Goal: Task Accomplishment & Management: Complete application form

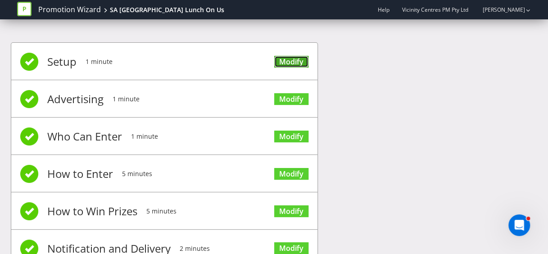
click at [289, 57] on link "Modify" at bounding box center [291, 62] width 34 height 12
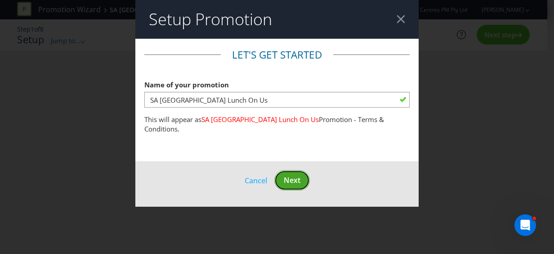
click at [283, 176] on button "Next" at bounding box center [293, 180] width 36 height 20
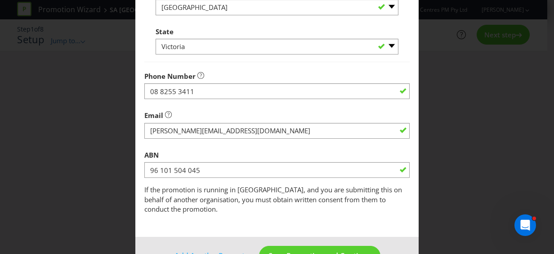
scroll to position [333, 0]
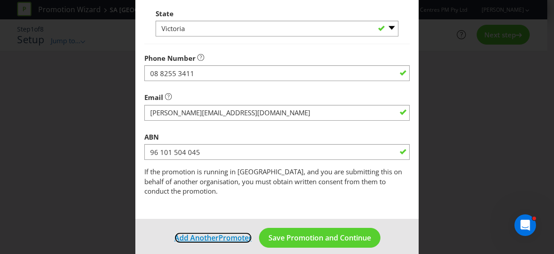
click at [197, 233] on span "Add Another" at bounding box center [197, 238] width 44 height 10
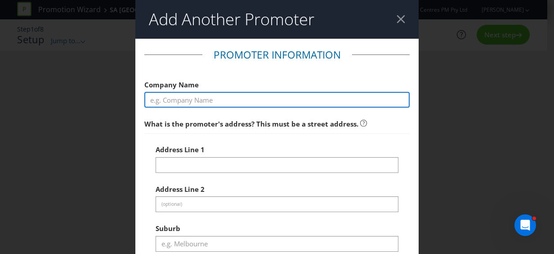
click at [237, 98] on input "text" at bounding box center [277, 100] width 266 height 16
type input "VICINITY CENTRES PM PTY LTD"
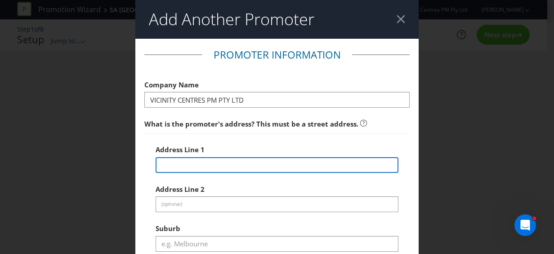
type input "Vicinity National Office, [STREET_ADDRESS]"
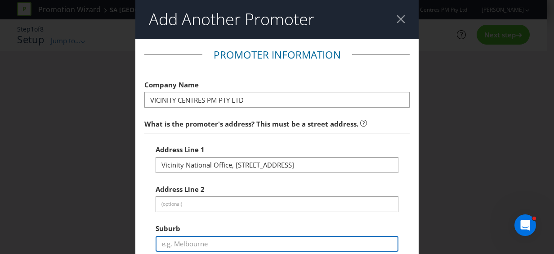
type input "[PERSON_NAME],"
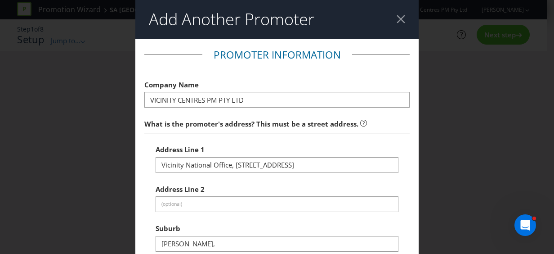
type input "3148"
select select "AU"
type input "08 8255 3411"
type input "[PERSON_NAME][EMAIL_ADDRESS][DOMAIN_NAME]"
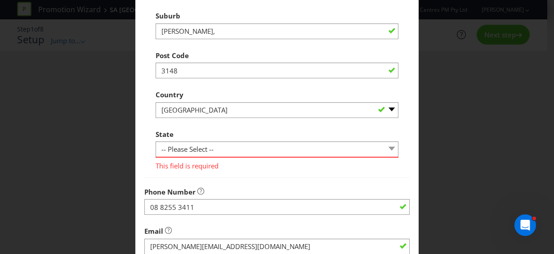
scroll to position [225, 0]
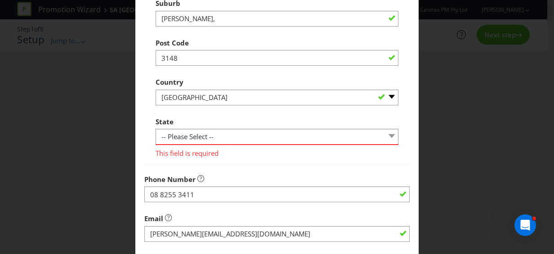
click at [313, 128] on div "State -- Please Select -- [GEOGRAPHIC_DATA] [GEOGRAPHIC_DATA] [GEOGRAPHIC_DATA]…" at bounding box center [277, 135] width 243 height 45
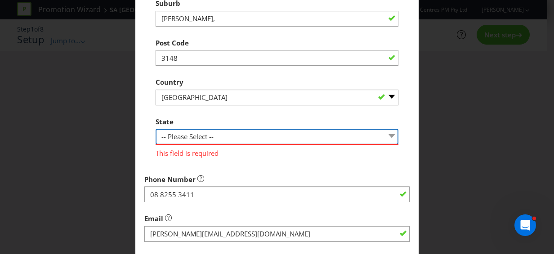
click at [316, 133] on select "-- Please Select -- [GEOGRAPHIC_DATA] [GEOGRAPHIC_DATA] [GEOGRAPHIC_DATA] [GEOG…" at bounding box center [277, 137] width 243 height 16
select select "VIC"
click at [156, 129] on select "-- Please Select -- [GEOGRAPHIC_DATA] [GEOGRAPHIC_DATA] [GEOGRAPHIC_DATA] [GEOG…" at bounding box center [277, 137] width 243 height 16
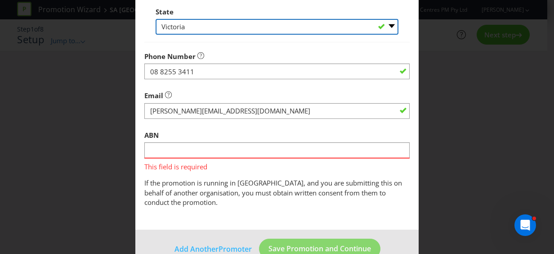
scroll to position [346, 0]
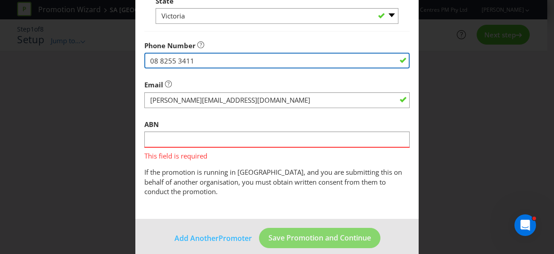
click at [195, 62] on input "08 8255 3411" at bounding box center [277, 61] width 266 height 16
type input "08 8384 2000"
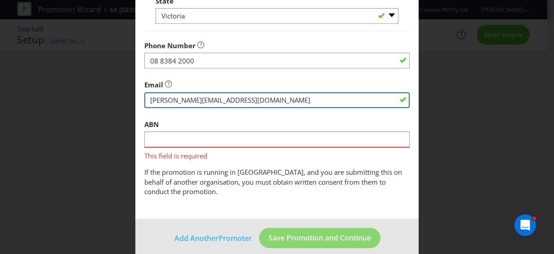
drag, startPoint x: 296, startPoint y: 101, endPoint x: 131, endPoint y: 105, distance: 164.8
click at [131, 105] on div "Add Another Promoter Promoter Information Company Name VICINITY CENTRES PM PTY …" at bounding box center [277, 127] width 554 height 254
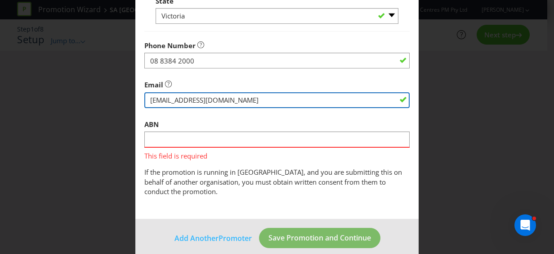
type input "[EMAIL_ADDRESS][DOMAIN_NAME]"
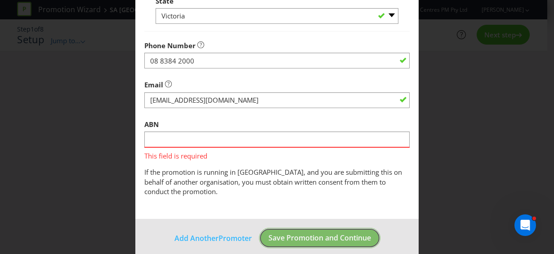
click at [292, 233] on span "Save Promotion and Continue" at bounding box center [320, 238] width 103 height 10
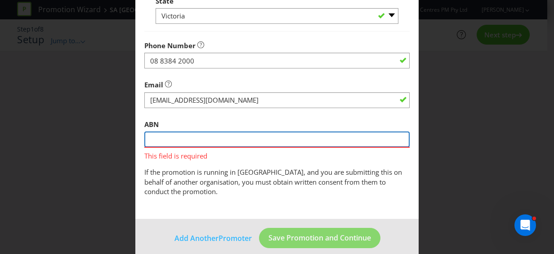
click at [273, 143] on input "text" at bounding box center [277, 139] width 266 height 16
type input "96 101 504 045"
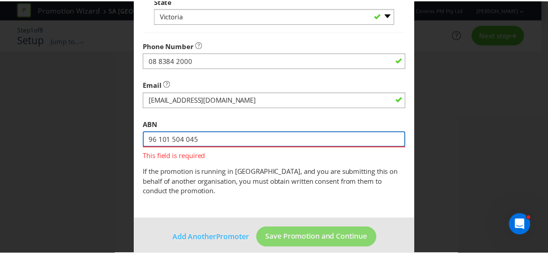
scroll to position [333, 0]
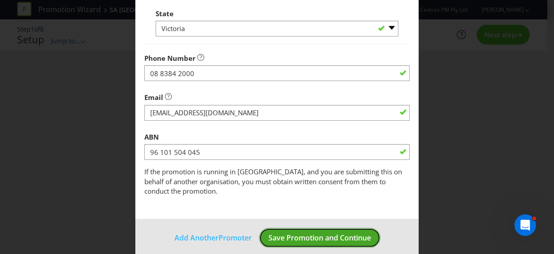
click at [295, 233] on span "Save Promotion and Continue" at bounding box center [320, 238] width 103 height 10
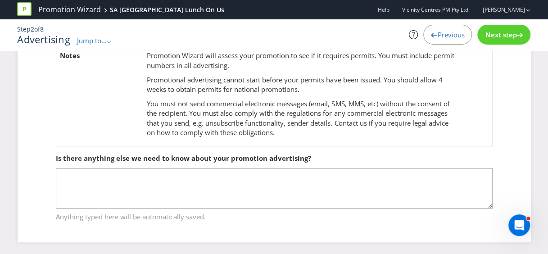
scroll to position [40, 0]
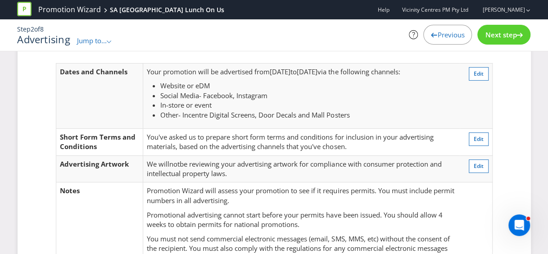
click at [504, 33] on span "Next step" at bounding box center [501, 34] width 32 height 9
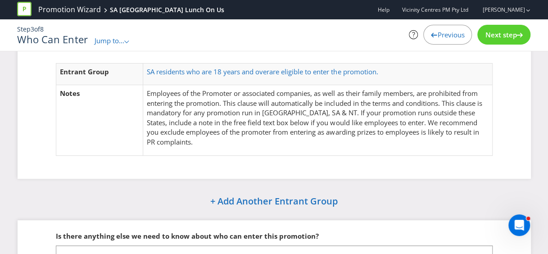
click at [487, 33] on span "Next step" at bounding box center [501, 34] width 32 height 9
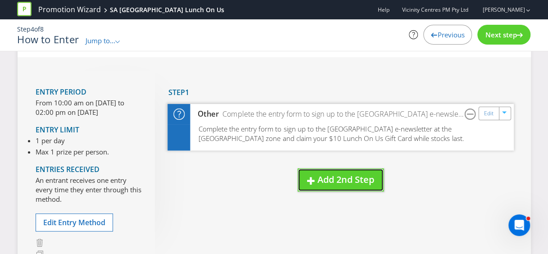
drag, startPoint x: 337, startPoint y: 177, endPoint x: 474, endPoint y: 144, distance: 141.7
click at [474, 144] on div "New Step Drag here to move step Step 1 Other Complete the entry form to sign up…" at bounding box center [334, 140] width 358 height 139
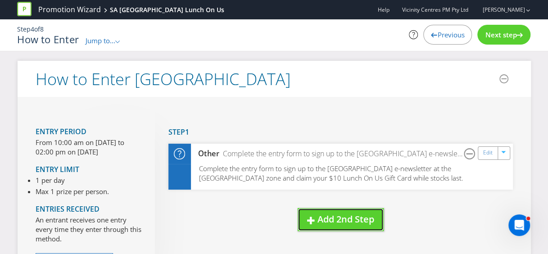
scroll to position [45, 0]
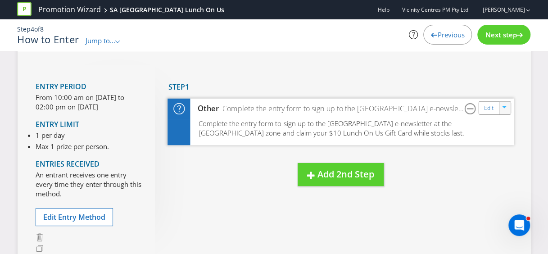
click at [505, 107] on icon "button" at bounding box center [504, 108] width 5 height 5
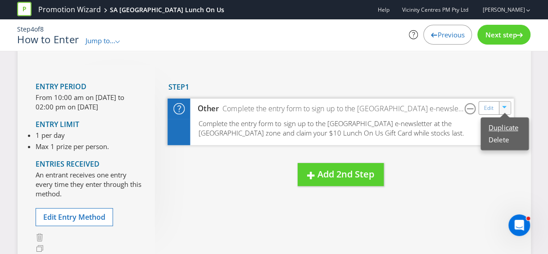
click at [500, 126] on link "Duplicate" at bounding box center [502, 127] width 29 height 9
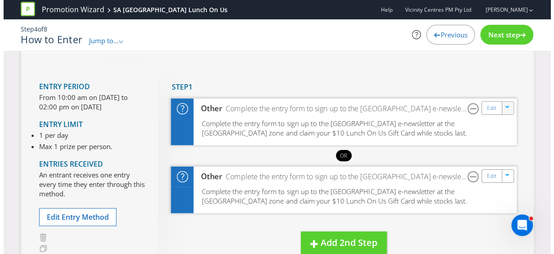
scroll to position [90, 0]
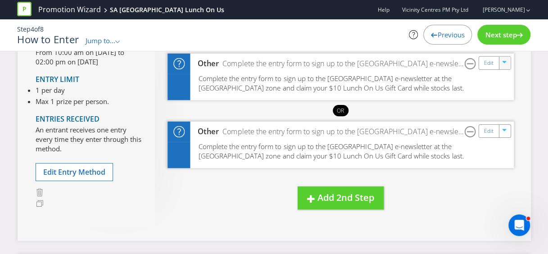
click at [422, 142] on span "Complete the entry form to sign up to the [GEOGRAPHIC_DATA] e-newsletter at the…" at bounding box center [331, 151] width 266 height 19
click at [485, 132] on link "Edit" at bounding box center [487, 131] width 9 height 10
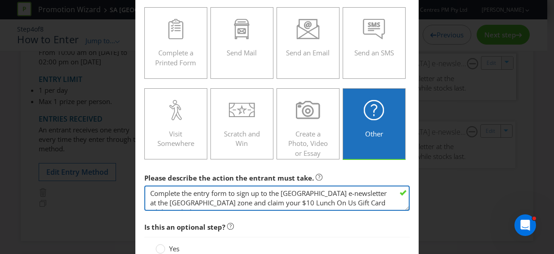
drag, startPoint x: 344, startPoint y: 192, endPoint x: 279, endPoint y: 192, distance: 64.8
click at [279, 192] on textarea "Complete the entry form to sign up to the [GEOGRAPHIC_DATA] e-newsletter at the…" at bounding box center [277, 198] width 266 height 26
click at [172, 203] on textarea "Complete the entry form to sign up to the [GEOGRAPHIC_DATA] e-newsletter at the…" at bounding box center [277, 198] width 266 height 26
click at [324, 200] on textarea "Complete the entry form to sign up to the [GEOGRAPHIC_DATA] e-newsletter at the…" at bounding box center [277, 198] width 266 height 26
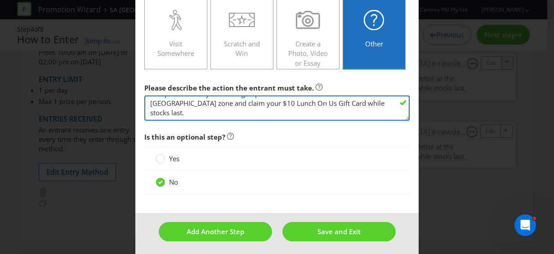
scroll to position [226, 0]
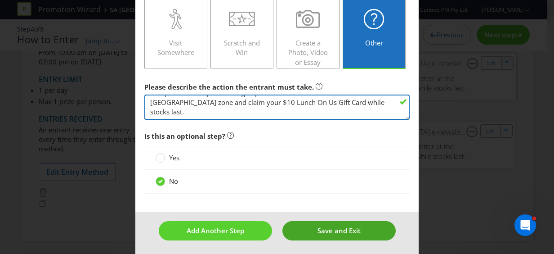
type textarea "Complete the entry form to sign up to the Colonnades e-newsletter at the [GEOGR…"
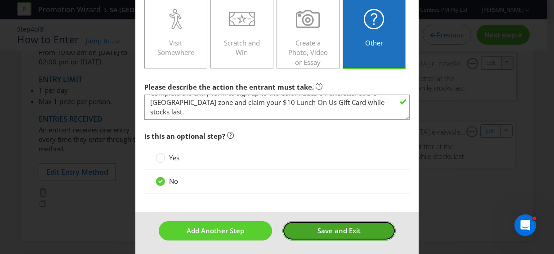
click at [325, 226] on span "Save and Exit" at bounding box center [339, 230] width 43 height 9
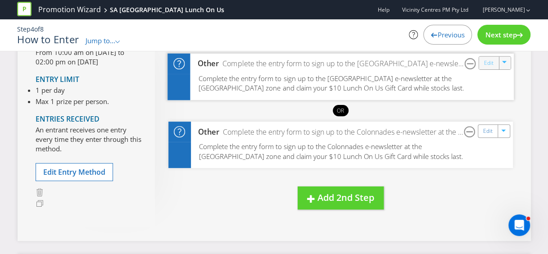
click at [489, 60] on div "Promotion Wizard SA Mini Vet Hospital Lunch On Us Help Vicinity Centres PM Pty …" at bounding box center [274, 30] width 548 height 61
click at [505, 61] on icon "button" at bounding box center [503, 63] width 5 height 5
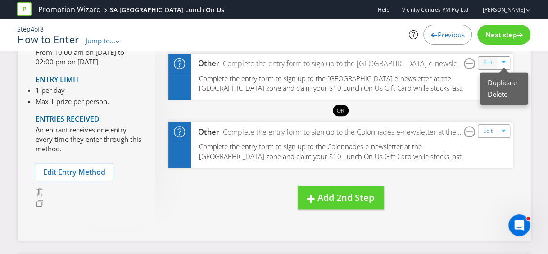
click at [490, 61] on link "Edit" at bounding box center [487, 63] width 9 height 10
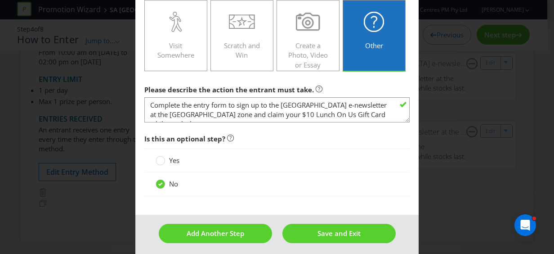
scroll to position [181, 0]
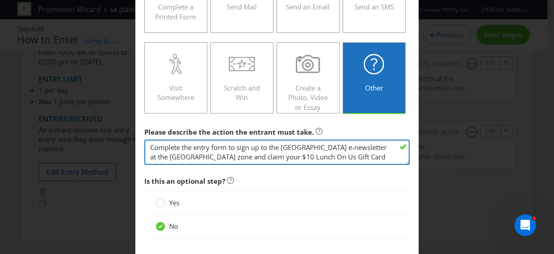
click at [278, 150] on textarea "Complete the entry form to sign up to the [GEOGRAPHIC_DATA] e-newsletter at the…" at bounding box center [277, 153] width 266 height 26
click at [203, 156] on textarea "Complete the entry form to sign up to the [GEOGRAPHIC_DATA] e-newsletter at the…" at bounding box center [277, 153] width 266 height 26
drag, startPoint x: 269, startPoint y: 155, endPoint x: 257, endPoint y: 154, distance: 12.7
click at [257, 154] on textarea "Complete the entry form to sign up to the [GEOGRAPHIC_DATA] e-newsletter at the…" at bounding box center [277, 153] width 266 height 26
click at [285, 152] on textarea "Complete the entry form to sign up to the [GEOGRAPHIC_DATA] e-newsletter at the…" at bounding box center [277, 153] width 266 height 26
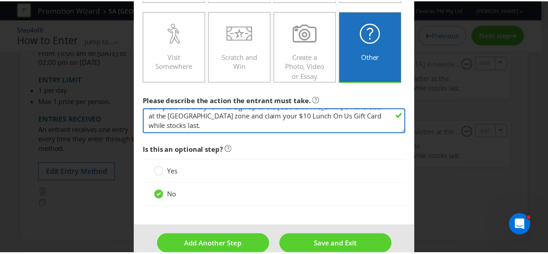
scroll to position [226, 0]
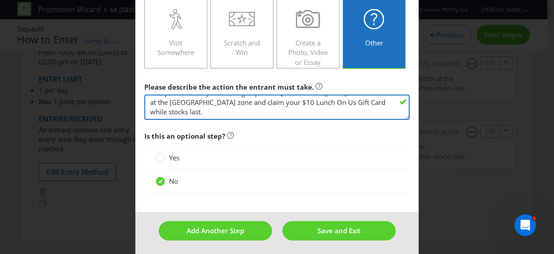
type textarea "Complete the entry form to sign up to the [GEOGRAPHIC_DATA] e-newsletter at the…"
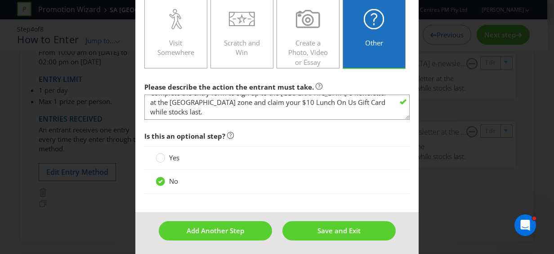
click at [320, 137] on span "Is this an optional step?" at bounding box center [277, 136] width 266 height 18
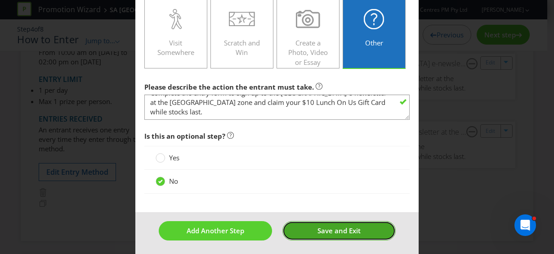
click at [326, 230] on span "Save and Exit" at bounding box center [339, 230] width 43 height 9
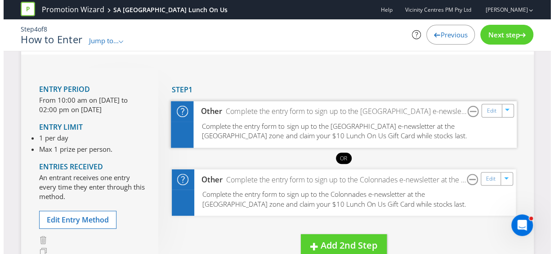
scroll to position [90, 0]
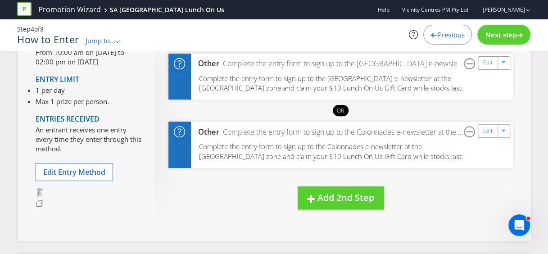
click at [517, 28] on div "Next step" at bounding box center [503, 35] width 53 height 20
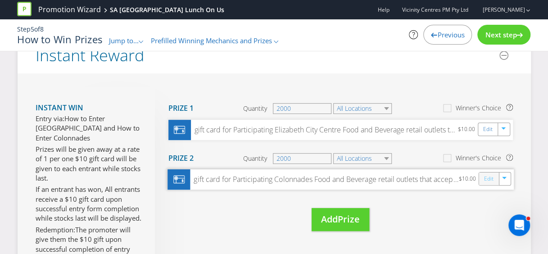
click at [489, 180] on link "Edit" at bounding box center [487, 179] width 9 height 10
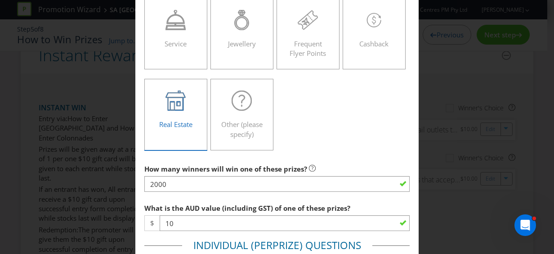
scroll to position [315, 0]
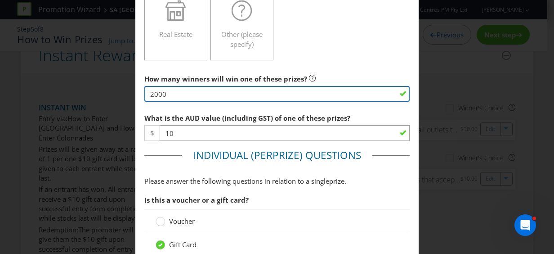
drag, startPoint x: 171, startPoint y: 91, endPoint x: 142, endPoint y: 91, distance: 29.3
click at [144, 91] on input "2000" at bounding box center [277, 94] width 266 height 16
type input "300"
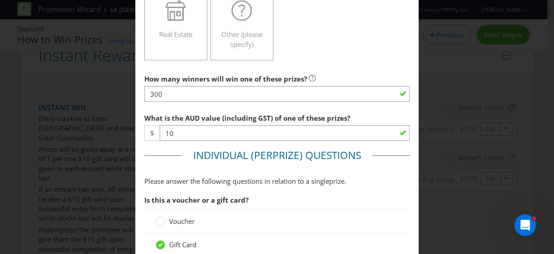
click at [257, 110] on label "What is the AUD value (including GST) of one of these prizes?" at bounding box center [248, 116] width 208 height 14
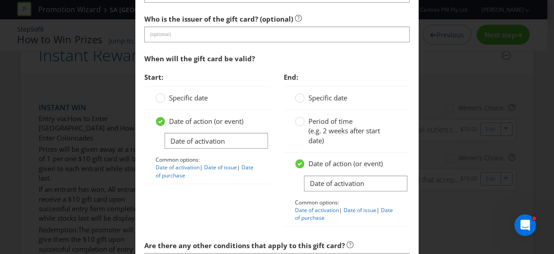
scroll to position [810, 0]
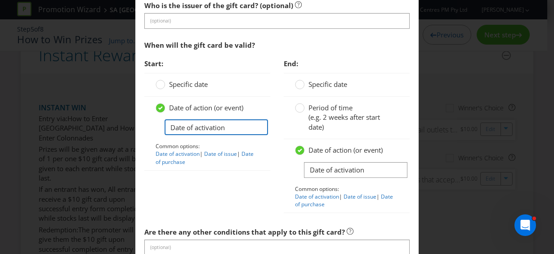
click at [189, 123] on input "Date of activation" at bounding box center [217, 127] width 104 height 16
click at [188, 123] on input "Date of activation" at bounding box center [217, 127] width 104 height 16
drag, startPoint x: 245, startPoint y: 124, endPoint x: 146, endPoint y: 122, distance: 99.5
click at [145, 122] on div "Date of action (or event) Date of activation Common options: Date of activation…" at bounding box center [207, 134] width 126 height 74
type input "[DATE]"
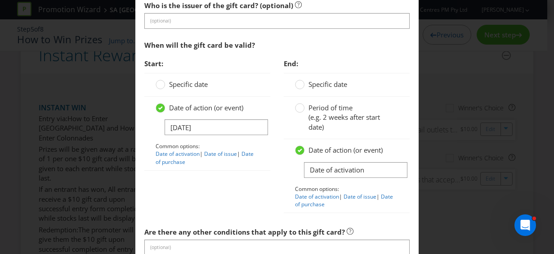
click at [284, 202] on div "Date of action (or event) Date of activation Common options: Date of activation…" at bounding box center [347, 176] width 126 height 74
click at [298, 81] on div at bounding box center [300, 81] width 5 height 5
click at [0, 0] on input "Specific date" at bounding box center [0, 0] width 0 height 0
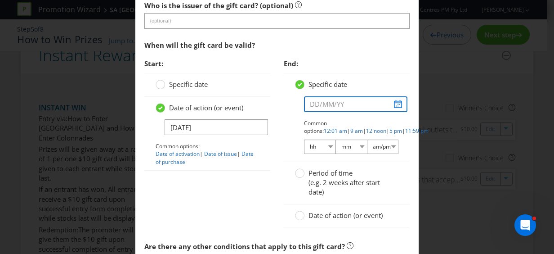
click at [321, 103] on input "text" at bounding box center [356, 104] width 104 height 16
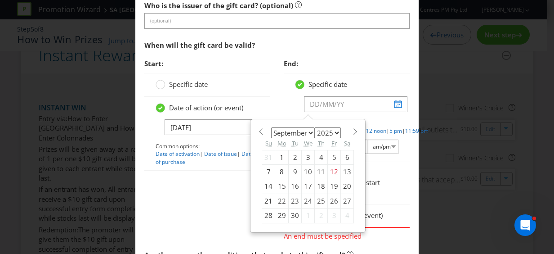
click at [352, 129] on span at bounding box center [355, 131] width 7 height 7
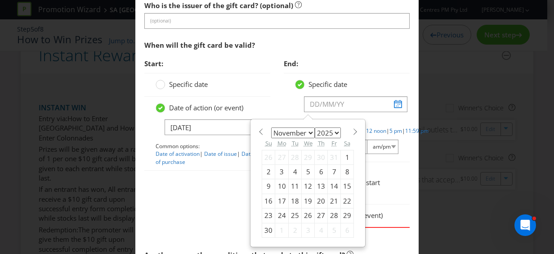
click at [352, 129] on span at bounding box center [355, 131] width 7 height 7
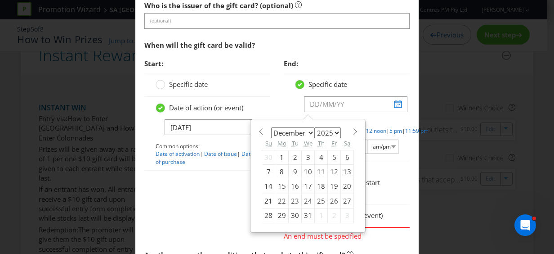
click at [352, 129] on span at bounding box center [355, 131] width 7 height 7
select select "0"
select select "2026"
click at [352, 129] on span at bounding box center [355, 131] width 7 height 7
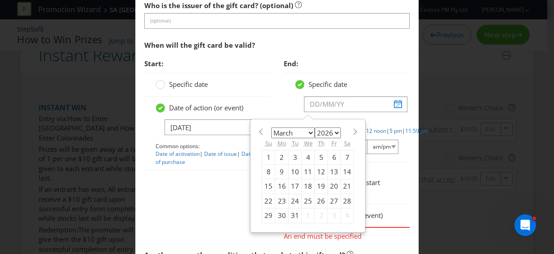
click at [352, 129] on span at bounding box center [355, 131] width 7 height 7
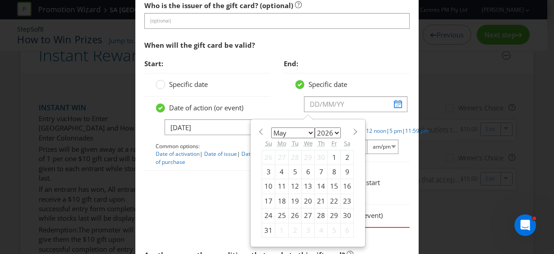
click at [352, 129] on span at bounding box center [355, 131] width 7 height 7
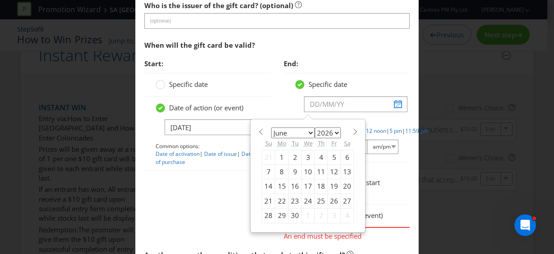
click at [352, 129] on span at bounding box center [355, 131] width 7 height 7
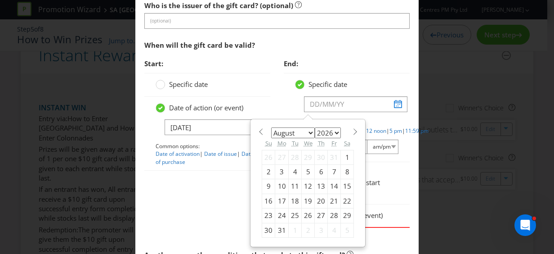
click at [352, 129] on span at bounding box center [355, 131] width 7 height 7
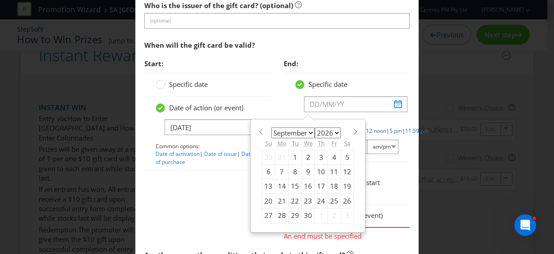
click at [352, 129] on span at bounding box center [355, 131] width 7 height 7
select select "0"
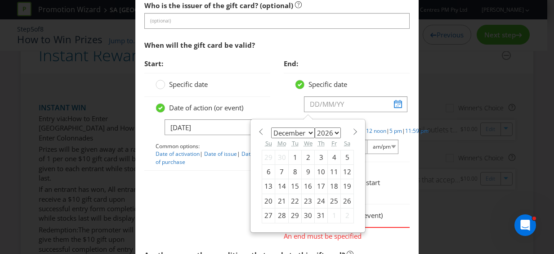
select select "2027"
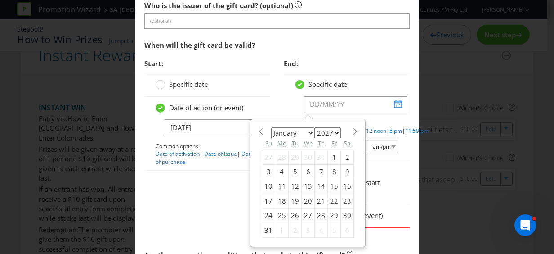
click at [352, 129] on span at bounding box center [355, 131] width 7 height 7
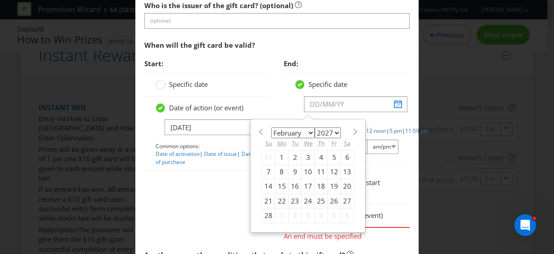
click at [352, 129] on span at bounding box center [355, 131] width 7 height 7
click at [352, 128] on span at bounding box center [355, 131] width 7 height 7
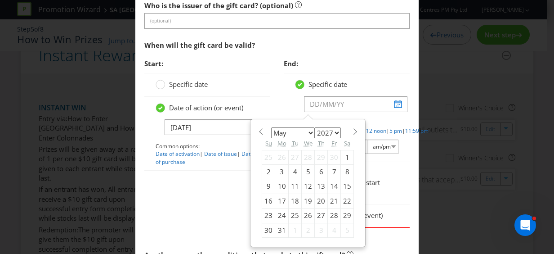
click at [352, 128] on span at bounding box center [355, 131] width 7 height 7
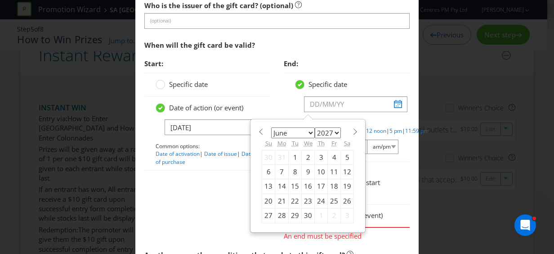
click at [352, 128] on span at bounding box center [355, 131] width 7 height 7
select select "9"
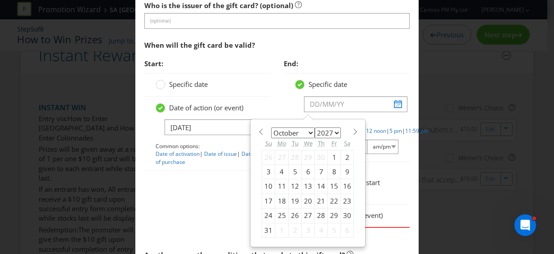
click at [317, 168] on div "7" at bounding box center [321, 172] width 13 height 14
type input "[DATE]"
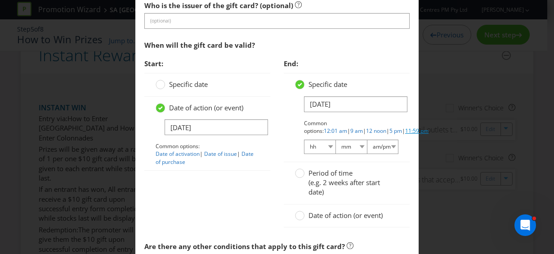
click at [406, 127] on link "11:59 pm" at bounding box center [417, 131] width 23 height 8
select select "11"
select select "59"
select select "pm"
click at [397, 179] on div "Period of time (e.g. 2 weeks after start date)" at bounding box center [347, 183] width 126 height 42
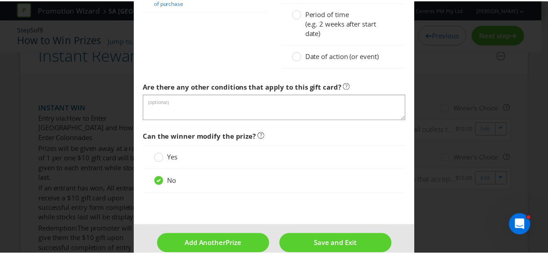
scroll to position [981, 0]
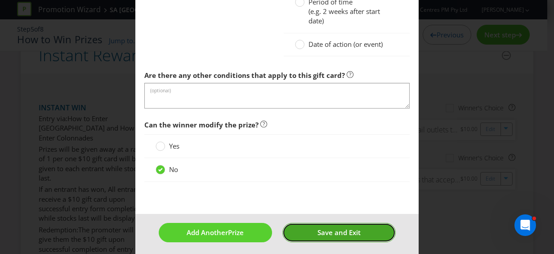
click at [329, 229] on span "Save and Exit" at bounding box center [339, 232] width 43 height 9
type input "300"
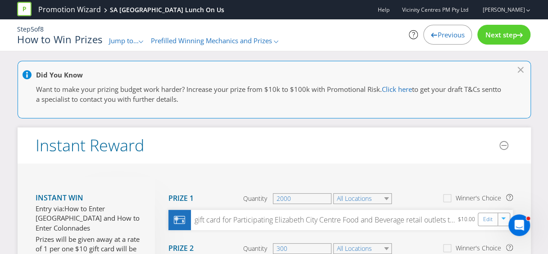
click at [496, 32] on span "Next step" at bounding box center [501, 34] width 32 height 9
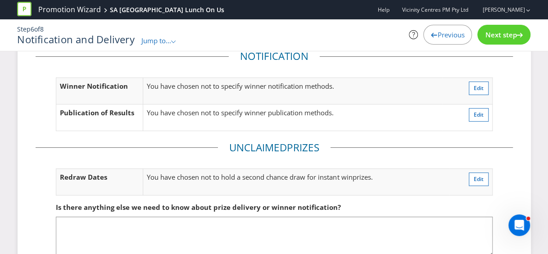
scroll to position [87, 0]
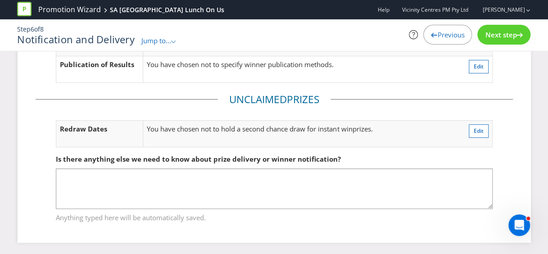
click at [500, 29] on div "Next step" at bounding box center [503, 35] width 53 height 20
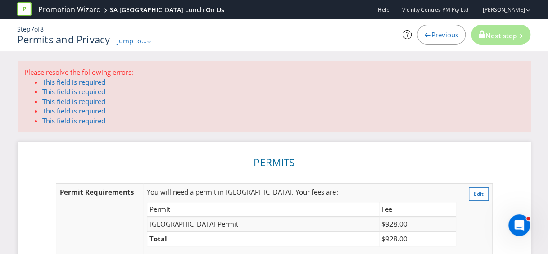
click at [148, 42] on icon ".st0{fill-rule:evenodd;clip-rule:evenodd;}" at bounding box center [149, 42] width 5 height 3
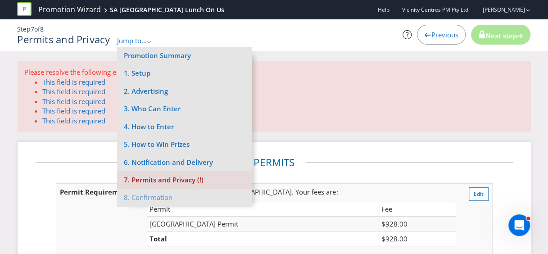
click at [169, 180] on li "7. Permits and Privacy (!)" at bounding box center [184, 180] width 135 height 18
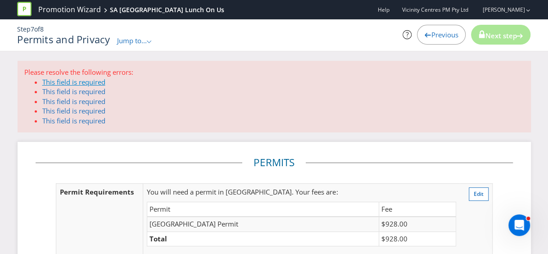
click at [77, 81] on link "This field is required" at bounding box center [73, 81] width 63 height 9
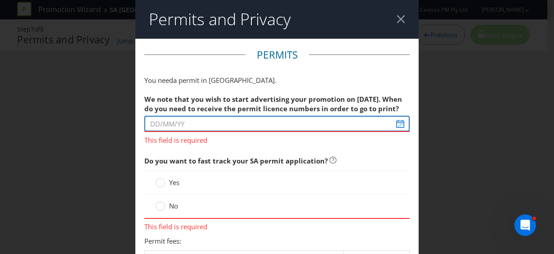
click at [397, 123] on input "text" at bounding box center [277, 124] width 266 height 16
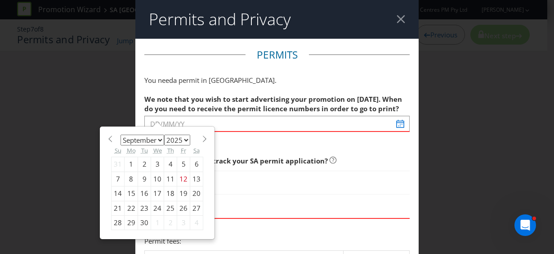
click at [166, 193] on div "18" at bounding box center [170, 193] width 13 height 14
type input "[DATE]"
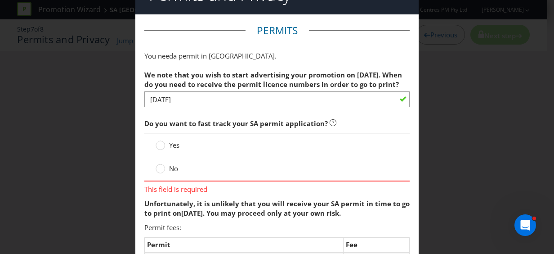
scroll to position [45, 0]
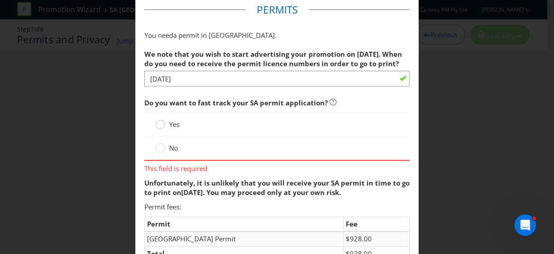
click at [160, 122] on circle at bounding box center [160, 124] width 9 height 9
click at [0, 0] on input "Yes" at bounding box center [0, 0] width 0 height 0
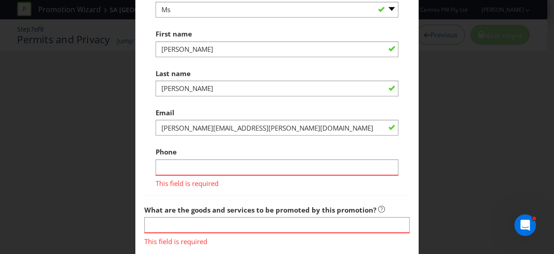
scroll to position [495, 0]
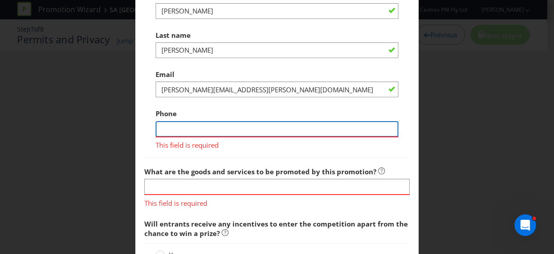
click at [181, 129] on input "text" at bounding box center [277, 129] width 243 height 16
click at [183, 126] on input "text" at bounding box center [277, 129] width 243 height 16
type input "0"
type input "0427 333 412"
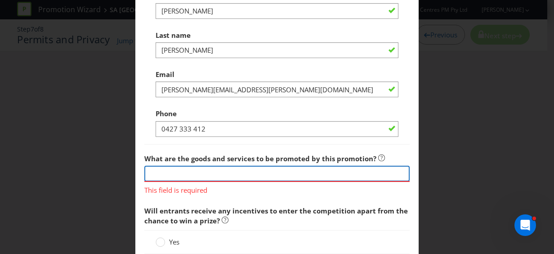
click at [233, 171] on input "text" at bounding box center [277, 174] width 266 height 16
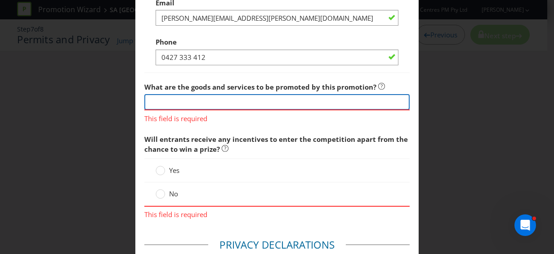
scroll to position [585, 0]
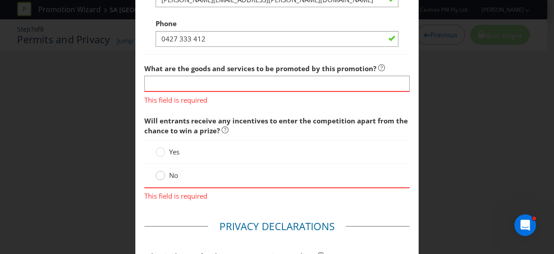
click at [158, 171] on div at bounding box center [160, 172] width 5 height 5
click at [0, 0] on input "No" at bounding box center [0, 0] width 0 height 0
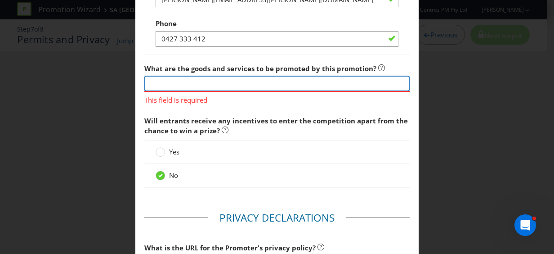
click at [179, 76] on input "text" at bounding box center [277, 84] width 266 height 16
click at [184, 80] on input "text" at bounding box center [277, 84] width 266 height 16
drag, startPoint x: 184, startPoint y: 80, endPoint x: 314, endPoint y: 76, distance: 130.6
click at [184, 80] on input "text" at bounding box center [277, 84] width 266 height 16
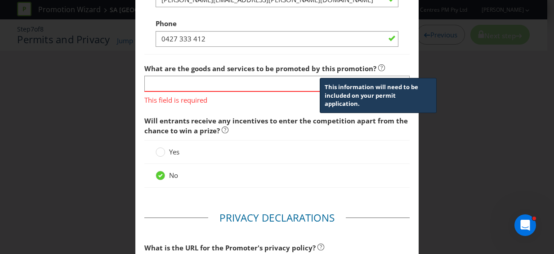
click at [379, 65] on icon at bounding box center [382, 67] width 7 height 7
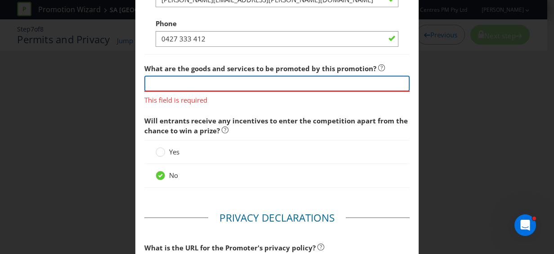
click at [182, 86] on input "text" at bounding box center [277, 84] width 266 height 16
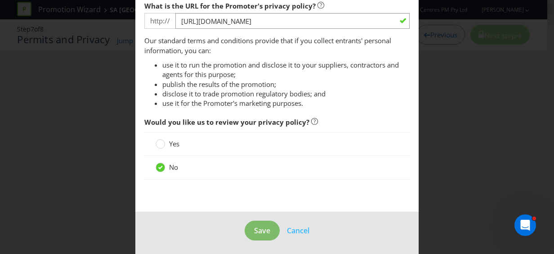
type input "Gift Cards"
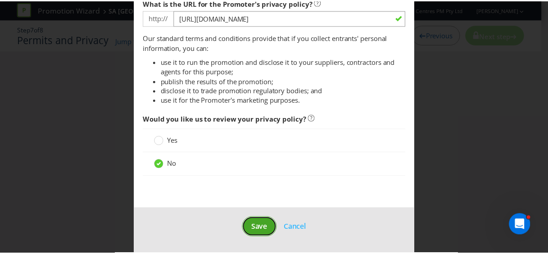
scroll to position [814, 0]
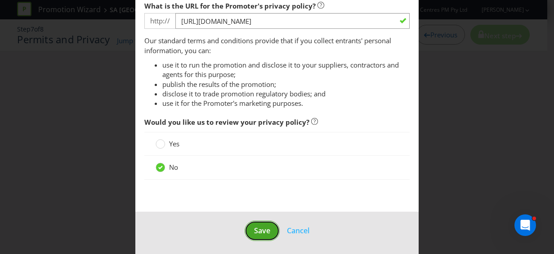
click at [260, 227] on span "Save" at bounding box center [262, 230] width 16 height 10
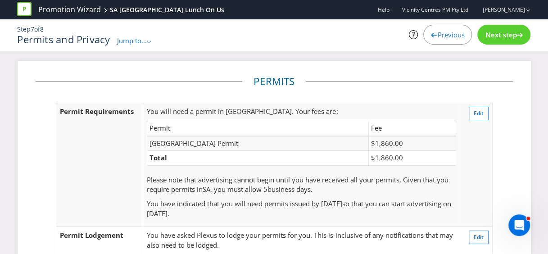
click at [517, 34] on icon at bounding box center [519, 35] width 6 height 5
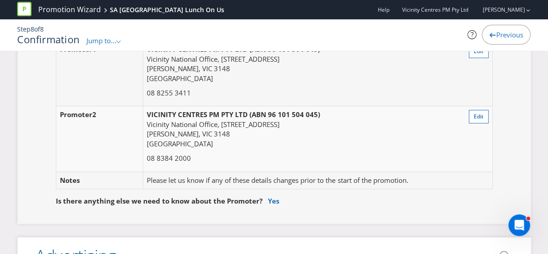
scroll to position [90, 0]
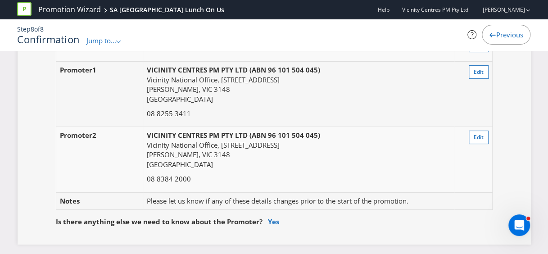
click at [279, 141] on span "Vicinity National Office, [STREET_ADDRESS]" at bounding box center [213, 144] width 133 height 9
click at [482, 133] on span "Edit" at bounding box center [478, 137] width 10 height 8
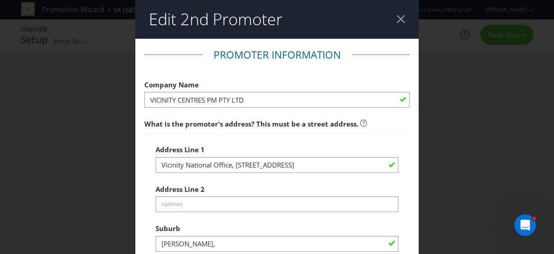
click at [398, 20] on div at bounding box center [401, 19] width 9 height 9
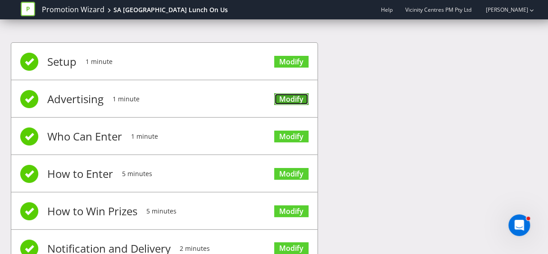
click at [287, 95] on link "Modify" at bounding box center [291, 99] width 34 height 12
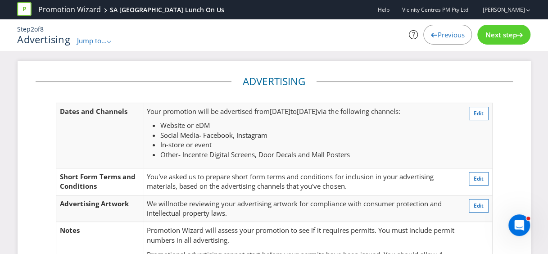
click at [509, 33] on span "Next step" at bounding box center [501, 34] width 32 height 9
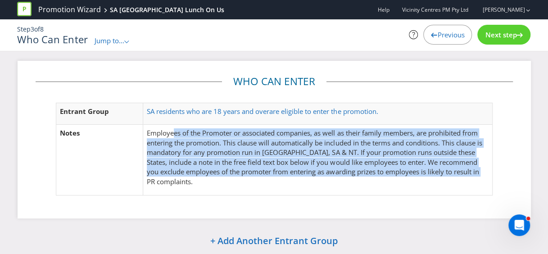
drag, startPoint x: 174, startPoint y: 132, endPoint x: 479, endPoint y: 184, distance: 310.0
click at [479, 184] on p "Employees of the Promoter or associated companies, as well as their family memb…" at bounding box center [317, 157] width 341 height 58
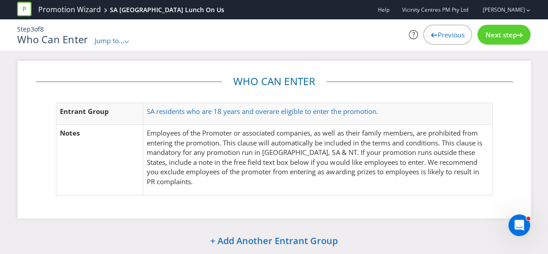
click at [498, 33] on span "Next step" at bounding box center [501, 34] width 32 height 9
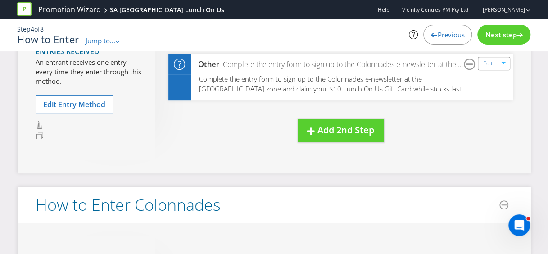
scroll to position [90, 0]
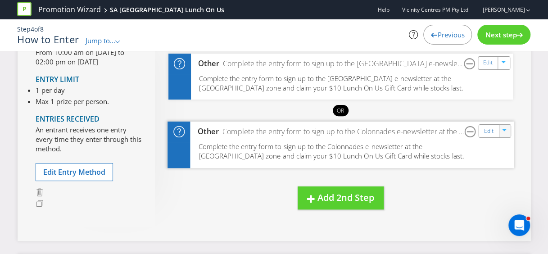
click at [502, 131] on icon "button" at bounding box center [504, 131] width 5 height 5
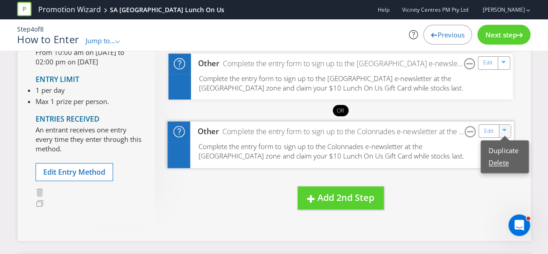
click at [504, 159] on link "Delete" at bounding box center [498, 162] width 20 height 9
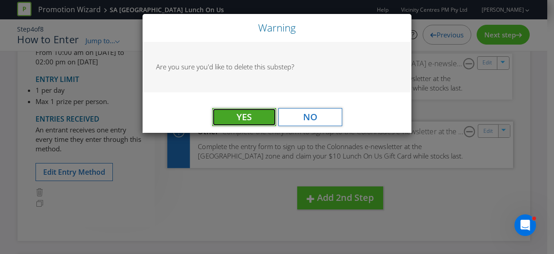
click at [237, 121] on span "Yes" at bounding box center [244, 117] width 15 height 12
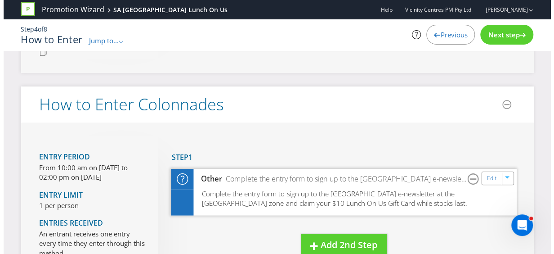
scroll to position [315, 0]
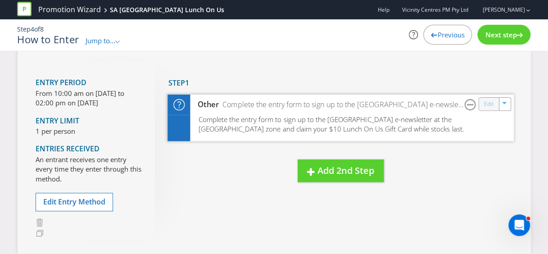
click at [485, 103] on link "Edit" at bounding box center [487, 104] width 9 height 10
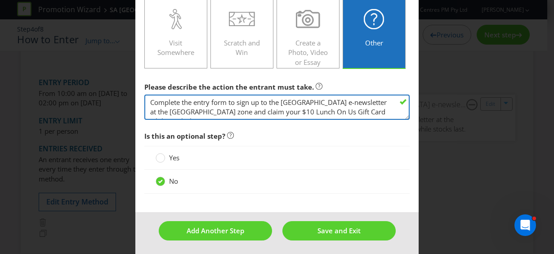
drag, startPoint x: 341, startPoint y: 101, endPoint x: 291, endPoint y: 104, distance: 50.5
click at [291, 104] on textarea "Complete the entry form to sign up to the [GEOGRAPHIC_DATA] e-newsletter at the…" at bounding box center [277, 108] width 266 height 26
click at [343, 100] on textarea "Complete the entry form to sign up to the [GEOGRAPHIC_DATA] e-newsletter at the…" at bounding box center [277, 108] width 266 height 26
click at [343, 101] on textarea "Complete the entry form to sign up to the [GEOGRAPHIC_DATA] e-newsletter at the…" at bounding box center [277, 108] width 266 height 26
drag, startPoint x: 343, startPoint y: 101, endPoint x: 289, endPoint y: 104, distance: 54.5
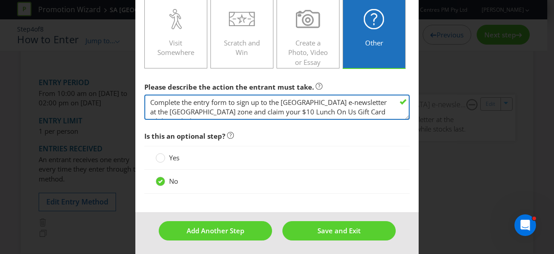
click at [289, 104] on textarea "Complete the entry form to sign up to the [GEOGRAPHIC_DATA] e-newsletter at the…" at bounding box center [277, 108] width 266 height 26
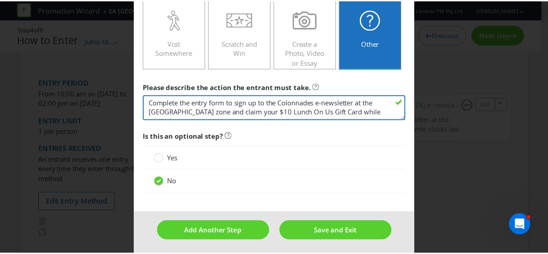
scroll to position [226, 0]
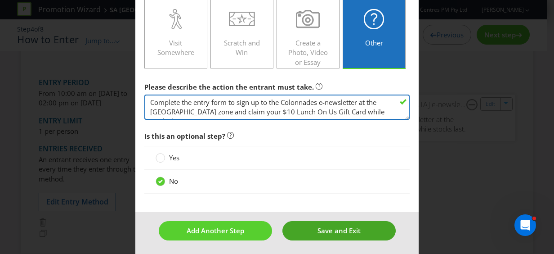
type textarea "Complete the entry form to sign up to the Colonnades e-newsletter at the [GEOGR…"
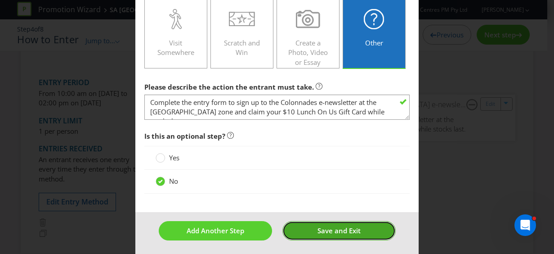
click at [338, 226] on span "Save and Exit" at bounding box center [339, 230] width 43 height 9
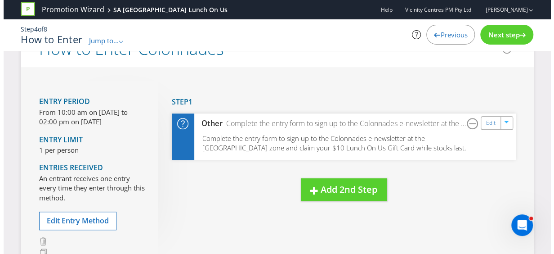
scroll to position [270, 0]
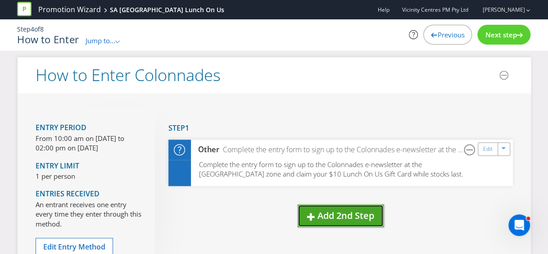
click at [338, 212] on span "Add 2nd Step" at bounding box center [345, 215] width 57 height 12
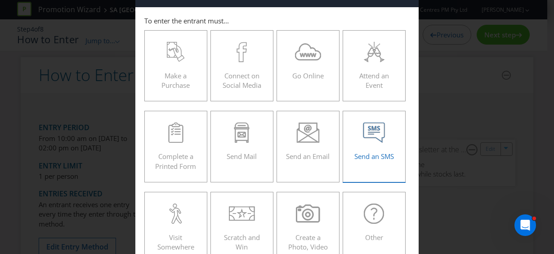
scroll to position [45, 0]
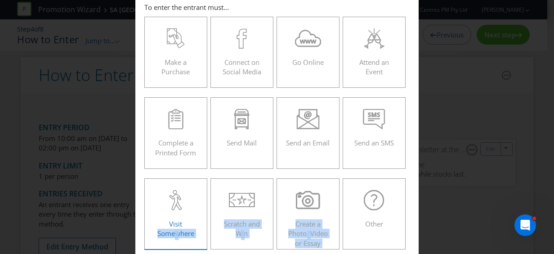
drag, startPoint x: 375, startPoint y: 209, endPoint x: 171, endPoint y: 215, distance: 204.4
click at [172, 215] on div "Make a Purchase Connect on Social Media Go Online Attend an Event Complete a Pr…" at bounding box center [277, 133] width 266 height 242
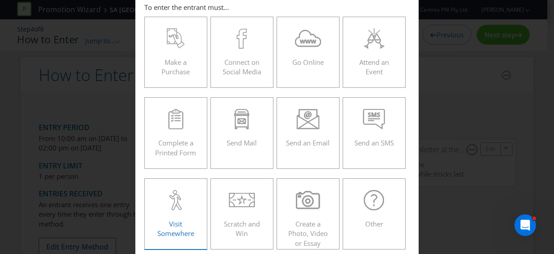
click at [169, 215] on div "Visit Somewhere" at bounding box center [176, 210] width 44 height 41
click at [0, 0] on input "Visit Somewhere" at bounding box center [0, 0] width 0 height 0
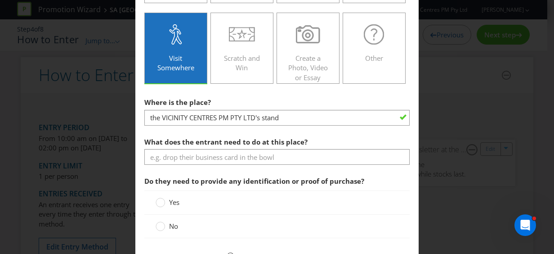
scroll to position [225, 0]
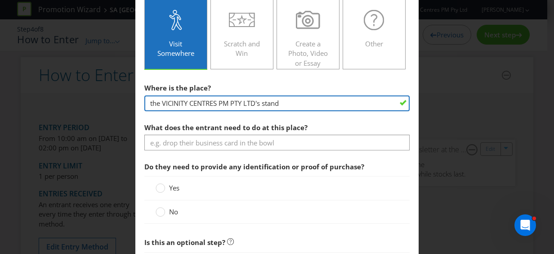
drag, startPoint x: 299, startPoint y: 101, endPoint x: 129, endPoint y: 113, distance: 170.6
click at [128, 112] on div "How to Enter To enter the entrant must... Make a Purchase Connect on Social Med…" at bounding box center [277, 127] width 554 height 254
type input "Customer Service Desk near the Food Court"
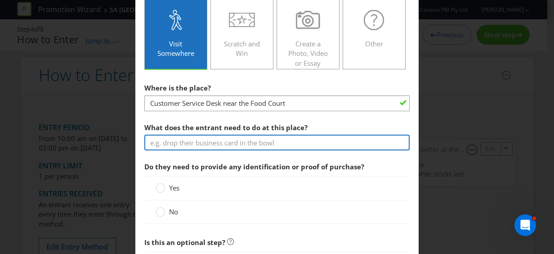
click at [273, 141] on input "text" at bounding box center [277, 143] width 266 height 16
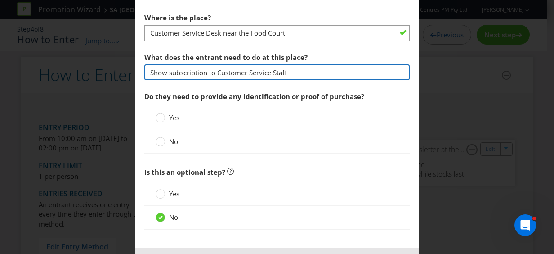
scroll to position [315, 0]
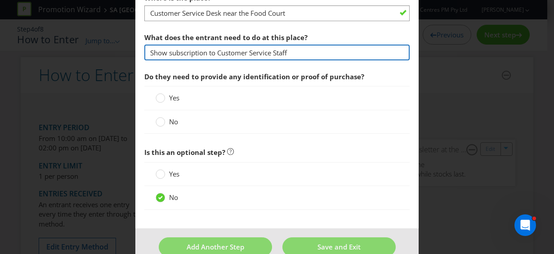
click at [204, 50] on input "Show subscription to Customer Service Staff" at bounding box center [277, 53] width 266 height 16
drag, startPoint x: 204, startPoint y: 50, endPoint x: 165, endPoint y: 55, distance: 39.9
click at [165, 55] on input "Show subscription to Customer Service Staff" at bounding box center [277, 53] width 266 height 16
click at [234, 51] on input "Show proof of signing up to Colonnades E-Newsletter to Customer Service Staff" at bounding box center [277, 53] width 266 height 16
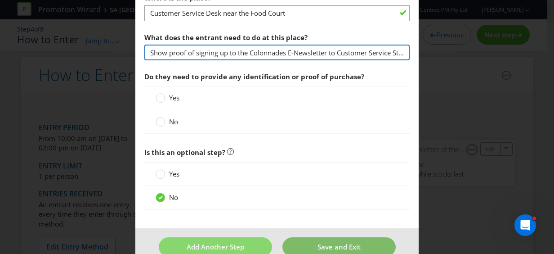
type input "Show proof of signing up to the Colonnades E-Newsletter to Customer Service Sta…"
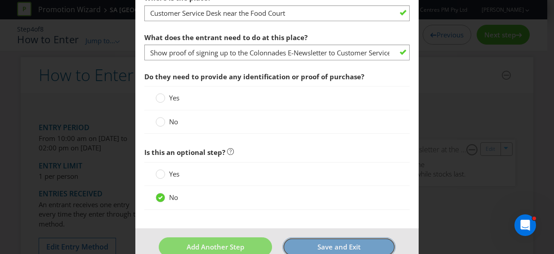
drag, startPoint x: 337, startPoint y: 248, endPoint x: 348, endPoint y: 127, distance: 121.6
click at [159, 96] on circle at bounding box center [160, 98] width 9 height 9
click at [0, 0] on input "Yes" at bounding box center [0, 0] width 0 height 0
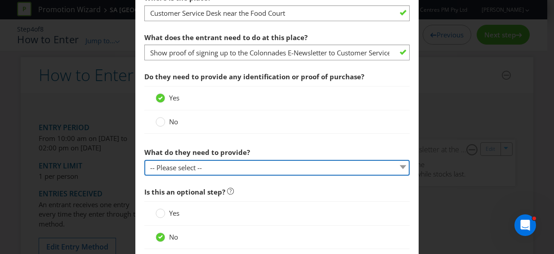
click at [261, 162] on select "-- Please select -- Show a membership card (please specify) Show proof of purch…" at bounding box center [277, 168] width 266 height 16
select select "OTHER"
click at [144, 160] on select "-- Please select -- Show a membership card (please specify) Show proof of purch…" at bounding box center [277, 168] width 266 height 16
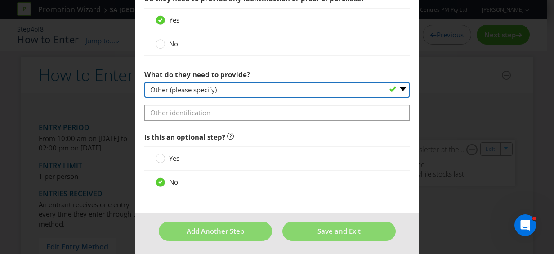
scroll to position [393, 0]
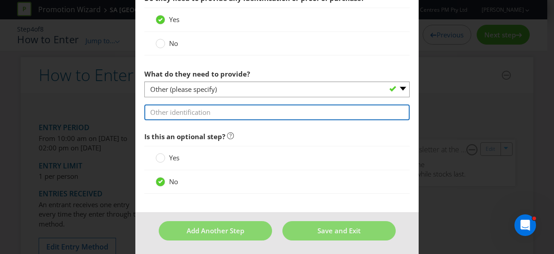
click at [201, 112] on input "text" at bounding box center [277, 112] width 266 height 16
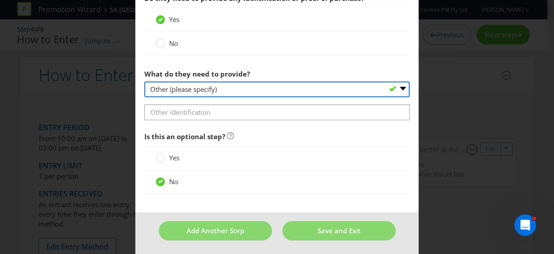
click at [227, 88] on select "-- Please select -- Show a membership card (please specify) Show proof of purch…" at bounding box center [277, 89] width 266 height 16
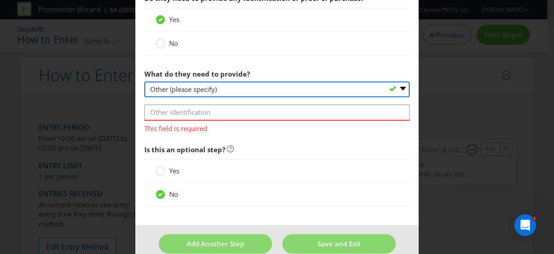
click at [144, 81] on select "-- Please select -- Show a membership card (please specify) Show proof of purch…" at bounding box center [277, 89] width 266 height 16
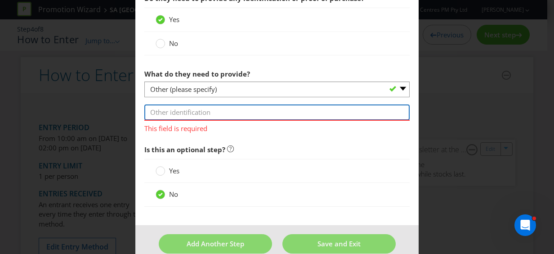
click at [185, 111] on input "text" at bounding box center [277, 112] width 266 height 16
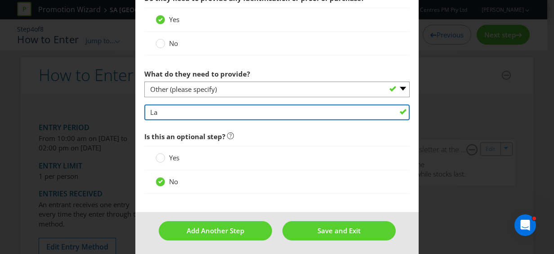
type input "L"
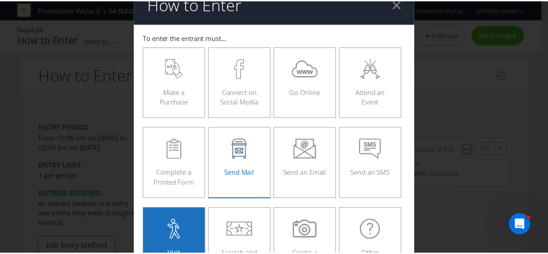
scroll to position [0, 0]
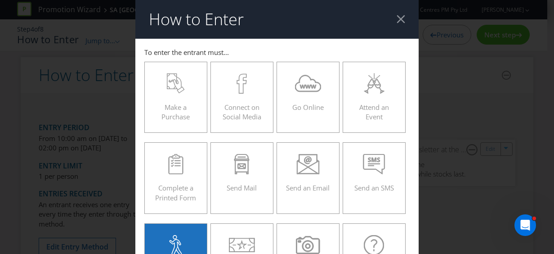
click at [402, 15] on header "How to Enter" at bounding box center [277, 19] width 284 height 39
click at [401, 17] on div at bounding box center [401, 19] width 9 height 9
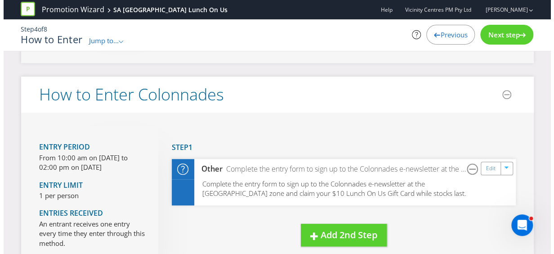
scroll to position [315, 0]
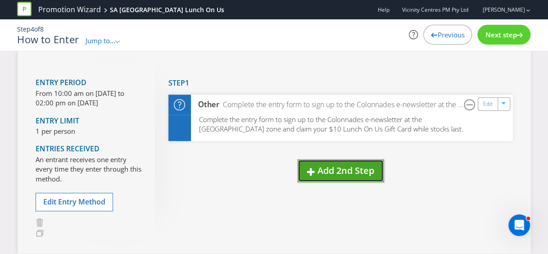
click at [351, 166] on span "Add 2nd Step" at bounding box center [345, 170] width 57 height 12
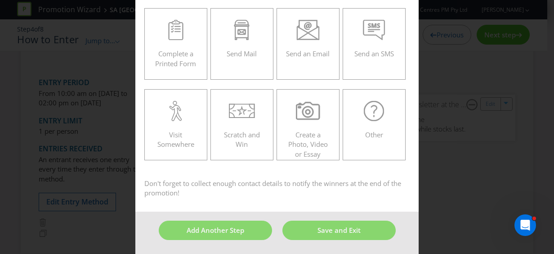
scroll to position [135, 0]
click at [371, 131] on span "Other" at bounding box center [374, 134] width 18 height 9
click at [0, 0] on input "Other" at bounding box center [0, 0] width 0 height 0
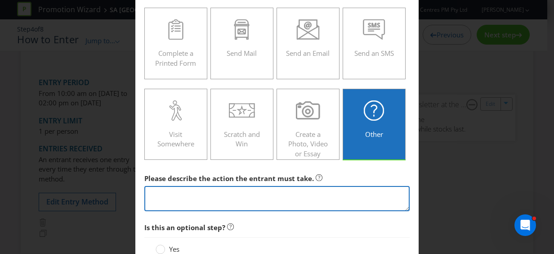
paste textarea "visit the ‘Marine Mission’ activity zone at [GEOGRAPHIC_DATA] (located near H&M…"
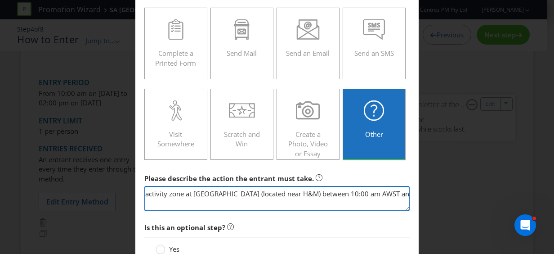
scroll to position [0, 74]
drag, startPoint x: 384, startPoint y: 193, endPoint x: 84, endPoint y: 185, distance: 300.7
click at [83, 185] on div "How to Enter To enter the entrant must... Make a Purchase Connect on Social Med…" at bounding box center [277, 127] width 554 height 254
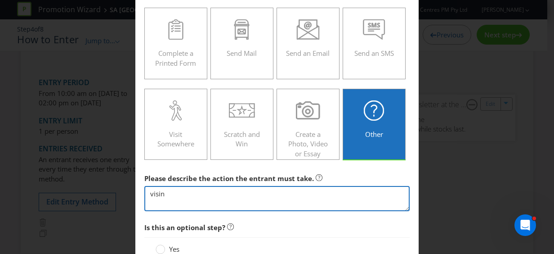
scroll to position [0, 0]
type textarea "n"
drag, startPoint x: 149, startPoint y: 194, endPoint x: 127, endPoint y: 190, distance: 21.5
click at [125, 190] on div "How to Enter To enter the entrant must... Make a Purchase Connect on Social Med…" at bounding box center [277, 127] width 554 height 254
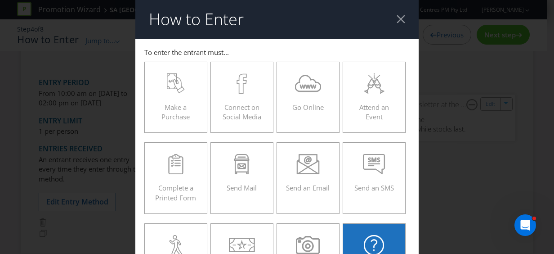
click at [397, 17] on div at bounding box center [401, 19] width 9 height 9
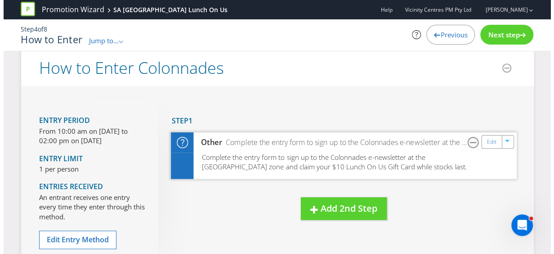
scroll to position [315, 0]
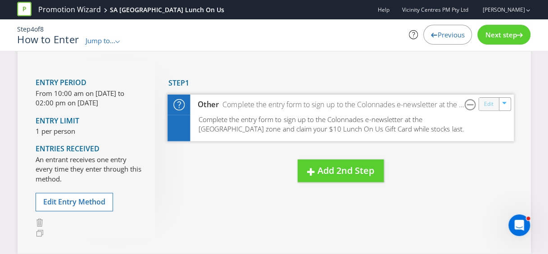
click at [486, 103] on link "Edit" at bounding box center [487, 104] width 9 height 10
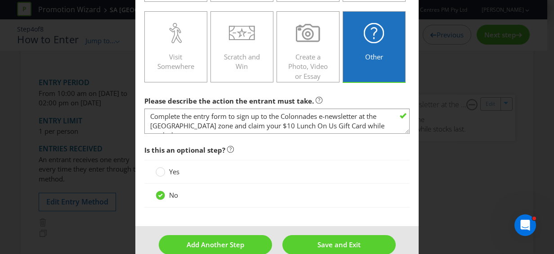
scroll to position [225, 0]
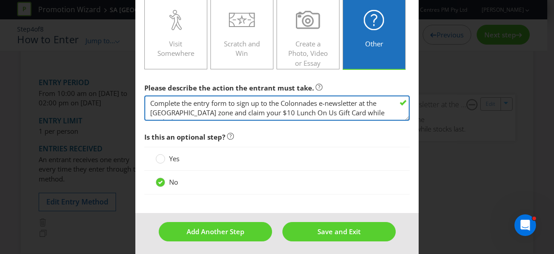
click at [266, 107] on textarea "Complete the entry form to sign up to the Colonnades e-newsletter at the [GEOGR…" at bounding box center [277, 108] width 266 height 26
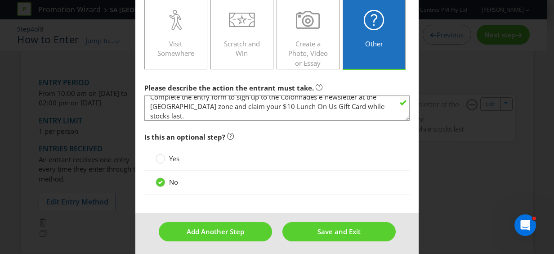
click at [462, 56] on div "How to Enter To enter the entrant must... Make a Purchase Connect on Social Med…" at bounding box center [277, 127] width 554 height 254
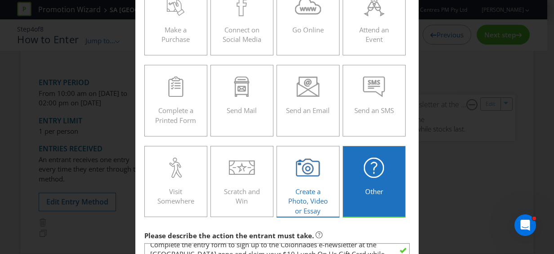
scroll to position [225, 0]
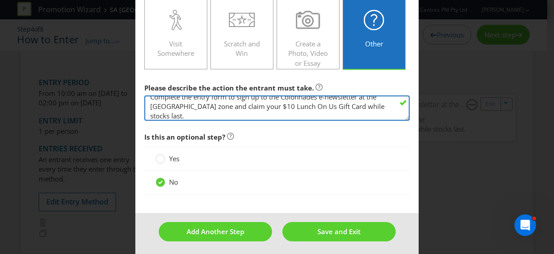
click at [178, 109] on textarea "Complete the entry form to sign up to the Colonnades e-newsletter at the [GEOGR…" at bounding box center [277, 108] width 266 height 26
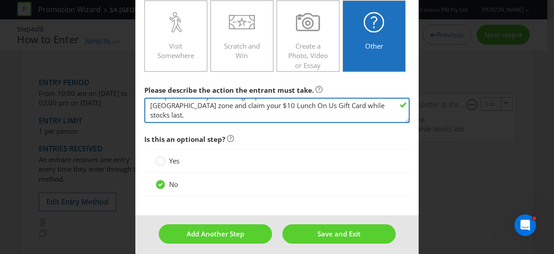
scroll to position [226, 0]
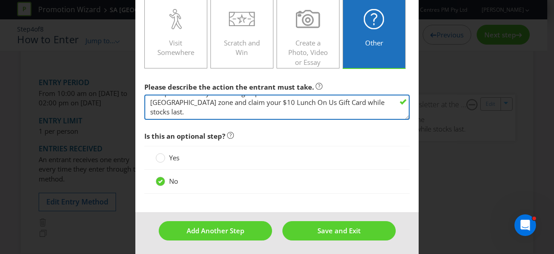
click at [301, 107] on textarea "Complete the entry form to sign up to the Colonnades e-newsletter at the [GEOGR…" at bounding box center [277, 108] width 266 height 26
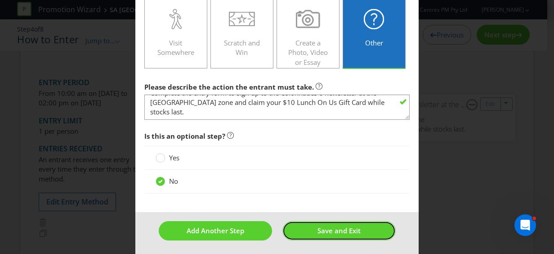
drag, startPoint x: 310, startPoint y: 228, endPoint x: 402, endPoint y: 209, distance: 94.7
click at [402, 209] on form "To enter the entrant must... Make a Purchase Connect on Social Media Go Online …" at bounding box center [277, 35] width 284 height 444
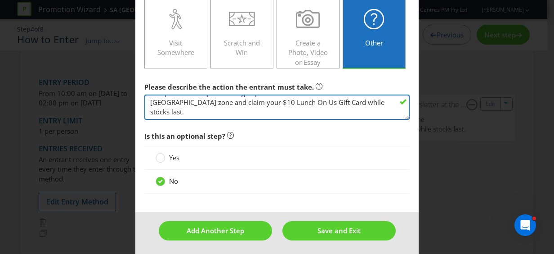
scroll to position [0, 0]
drag, startPoint x: 189, startPoint y: 109, endPoint x: 143, endPoint y: 81, distance: 53.3
click at [144, 81] on div "Please describe the action the entrant must take. Complete the entry form to si…" at bounding box center [277, 99] width 266 height 42
click at [218, 110] on textarea "Complete the entry form to sign up to the Colonnades e-newsletter at the [GEOGR…" at bounding box center [277, 108] width 266 height 26
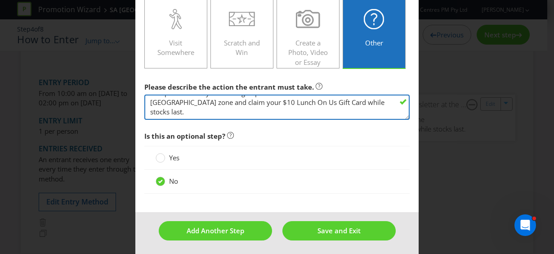
drag, startPoint x: 147, startPoint y: 99, endPoint x: 273, endPoint y: 119, distance: 127.3
click at [273, 119] on main "To enter the entrant must... Make a Purchase Connect on Social Media Go Online …" at bounding box center [277, 12] width 284 height 399
paste textarea "a. visit the ‘Marine Mission’ activity zone at [GEOGRAPHIC_DATA] (located near …"
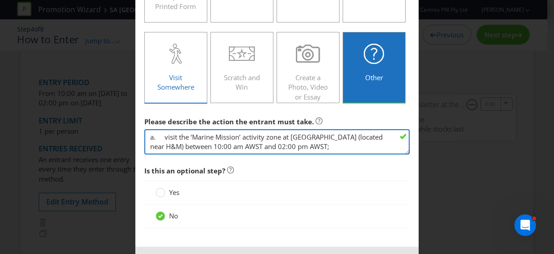
scroll to position [136, 0]
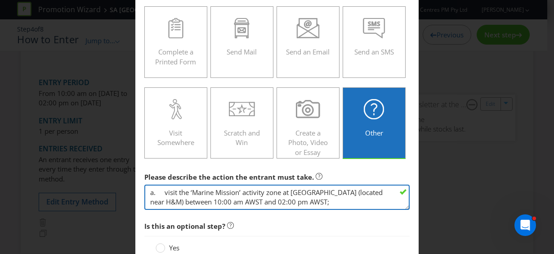
drag, startPoint x: 164, startPoint y: 192, endPoint x: 142, endPoint y: 193, distance: 22.1
click at [144, 193] on textarea "Complete the entry form to sign up to the Colonnades e-newsletter at the [GEOGR…" at bounding box center [277, 198] width 266 height 26
drag, startPoint x: 367, startPoint y: 189, endPoint x: 310, endPoint y: 188, distance: 57.2
click at [310, 188] on textarea "Complete the entry form to sign up to the Colonnades e-newsletter at the [GEOGR…" at bounding box center [277, 198] width 266 height 26
drag, startPoint x: 178, startPoint y: 200, endPoint x: 168, endPoint y: 207, distance: 12.4
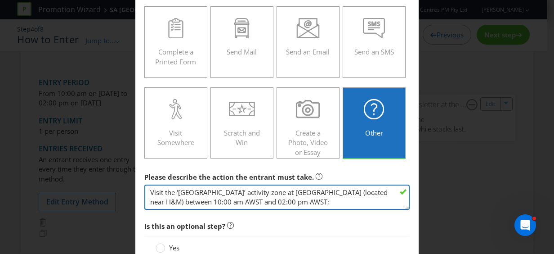
click at [167, 203] on textarea "Complete the entry form to sign up to the Colonnades e-newsletter at the [GEOGR…" at bounding box center [277, 198] width 266 height 26
click at [287, 199] on textarea "Complete the entry form to sign up to the Colonnades e-newsletter at the [GEOGR…" at bounding box center [277, 198] width 266 height 26
click at [256, 200] on textarea "Complete the entry form to sign up to the Colonnades e-newsletter at the [GEOGR…" at bounding box center [277, 198] width 266 height 26
drag, startPoint x: 316, startPoint y: 202, endPoint x: 322, endPoint y: 202, distance: 5.4
click at [320, 202] on textarea "Complete the entry form to sign up to the Colonnades e-newsletter at the [GEOGR…" at bounding box center [277, 198] width 266 height 26
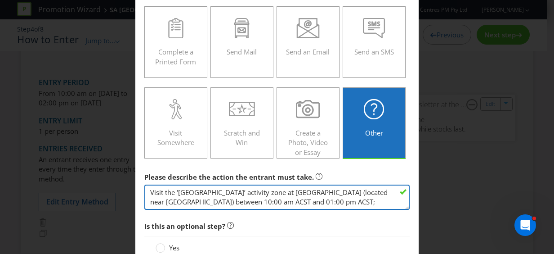
type textarea "Visit the ‘[GEOGRAPHIC_DATA]’ activity zone at [GEOGRAPHIC_DATA] (located near …"
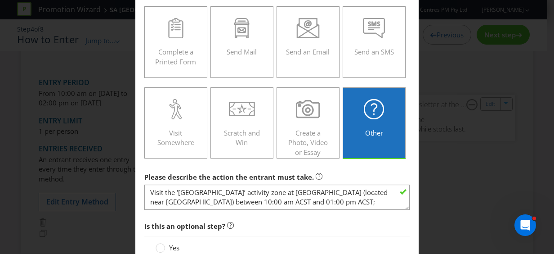
click at [333, 227] on span "Is this an optional step?" at bounding box center [277, 226] width 266 height 18
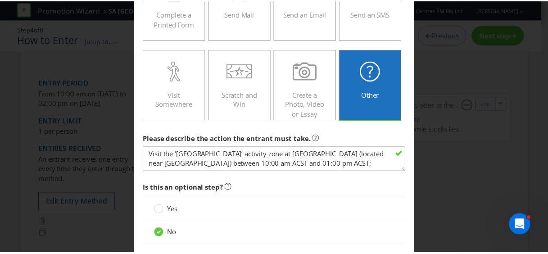
scroll to position [226, 0]
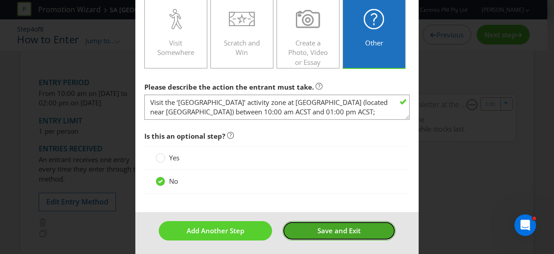
click at [333, 226] on span "Save and Exit" at bounding box center [339, 230] width 43 height 9
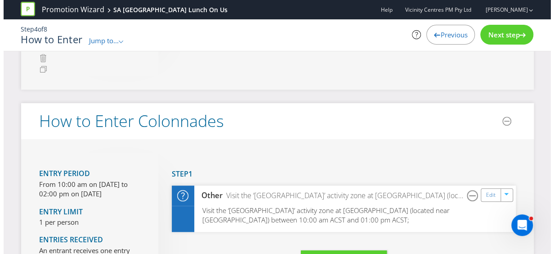
scroll to position [225, 0]
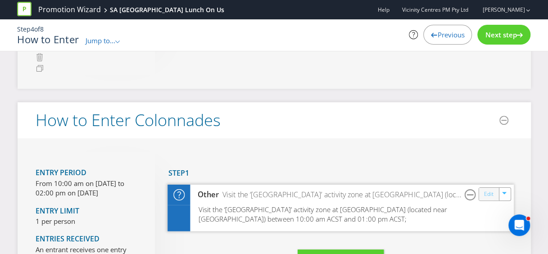
click at [485, 194] on link "Edit" at bounding box center [487, 194] width 9 height 10
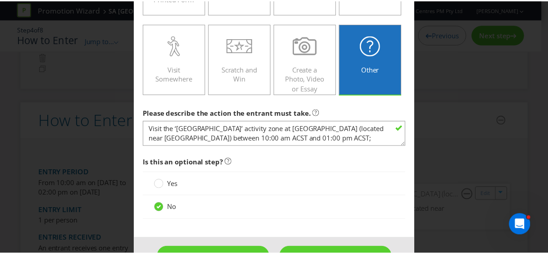
scroll to position [225, 0]
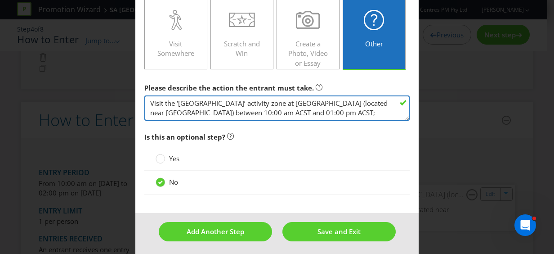
click at [257, 104] on textarea "Visit the ‘[GEOGRAPHIC_DATA]’ activity zone at [GEOGRAPHIC_DATA] (located near …" at bounding box center [277, 108] width 266 height 26
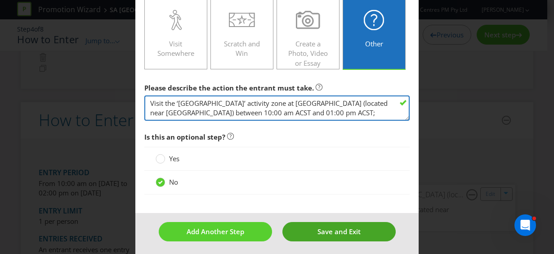
type textarea "Visit the ‘[GEOGRAPHIC_DATA]’ activity zone at [GEOGRAPHIC_DATA] (located near …"
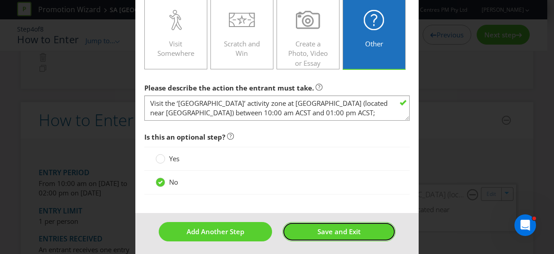
click at [347, 229] on span "Save and Exit" at bounding box center [339, 231] width 43 height 9
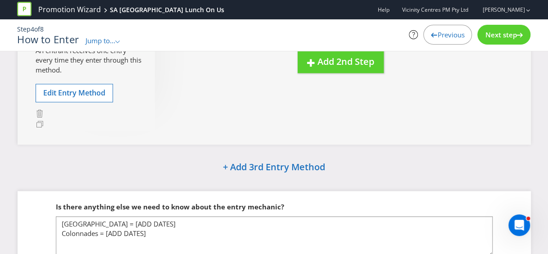
scroll to position [438, 0]
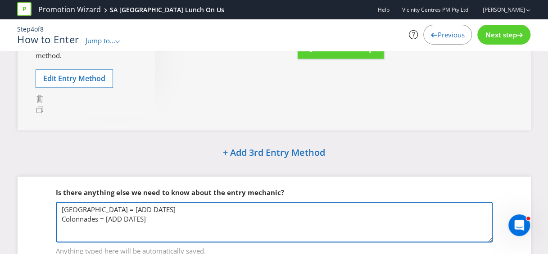
drag, startPoint x: 154, startPoint y: 219, endPoint x: 104, endPoint y: 216, distance: 50.1
click at [104, 216] on textarea "[GEOGRAPHIC_DATA] = [ADD DATES] Colonnades = [ADD DATES]" at bounding box center [274, 222] width 437 height 41
click at [142, 223] on textarea "[GEOGRAPHIC_DATA] = [ADD DATES] Colonnades = [ADD DATES]" at bounding box center [274, 222] width 437 height 41
click at [153, 217] on textarea "[GEOGRAPHIC_DATA] = [ADD DATES] Colonnades = [ADD DATES]" at bounding box center [274, 222] width 437 height 41
drag, startPoint x: 153, startPoint y: 217, endPoint x: 105, endPoint y: 218, distance: 47.3
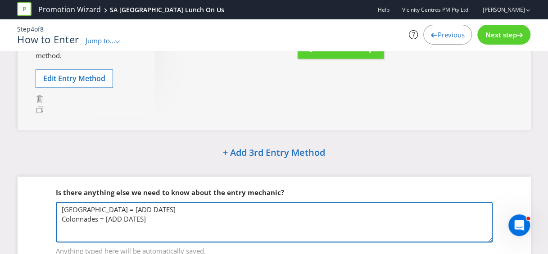
click at [105, 218] on textarea "[GEOGRAPHIC_DATA] = [ADD DATES] Colonnades = [ADD DATES]" at bounding box center [274, 222] width 437 height 41
paste textarea "a. visit the ‘Marine Mission’ activity zone at [GEOGRAPHIC_DATA] (located near …"
click at [144, 220] on textarea "[GEOGRAPHIC_DATA] = [ADD DATES] Colonnades = [ADD DATES]" at bounding box center [274, 222] width 437 height 41
click at [152, 218] on textarea "[GEOGRAPHIC_DATA] = [ADD DATES] Colonnades = [ADD DATES]" at bounding box center [274, 222] width 437 height 41
drag, startPoint x: 151, startPoint y: 218, endPoint x: 106, endPoint y: 216, distance: 45.5
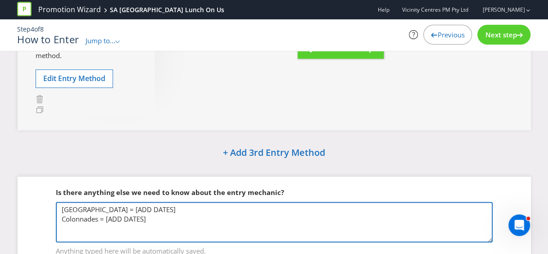
click at [106, 216] on textarea "[GEOGRAPHIC_DATA] = [ADD DATES] Colonnades = [ADD DATES]" at bounding box center [274, 222] width 437 height 41
paste textarea "[DATE] - [DATE]"
drag, startPoint x: 179, startPoint y: 206, endPoint x: 132, endPoint y: 206, distance: 46.8
click at [132, 206] on textarea "[GEOGRAPHIC_DATA] = [ADD DATES] Colonnades = [ADD DATES]" at bounding box center [274, 222] width 437 height 41
paste textarea "[DATE] - [DATE]"
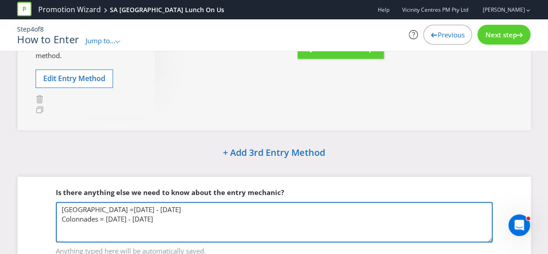
click at [132, 205] on textarea "[GEOGRAPHIC_DATA] = [ADD DATES] Colonnades = [ADD DATES]" at bounding box center [274, 222] width 437 height 41
click at [185, 209] on textarea "[GEOGRAPHIC_DATA] = [ADD DATES] Colonnades = [ADD DATES]" at bounding box center [274, 222] width 437 height 41
click at [248, 209] on textarea "[GEOGRAPHIC_DATA] = [ADD DATES] Colonnades = [ADD DATES]" at bounding box center [274, 222] width 437 height 41
click at [146, 202] on textarea "[GEOGRAPHIC_DATA] = [ADD DATES] Colonnades = [ADD DATES]" at bounding box center [274, 222] width 437 height 41
click at [274, 208] on textarea "[GEOGRAPHIC_DATA] = [ADD DATES] Colonnades = [ADD DATES]" at bounding box center [274, 222] width 437 height 41
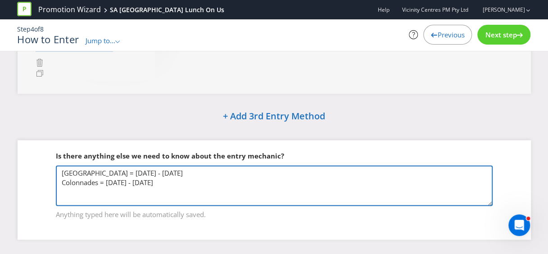
scroll to position [483, 0]
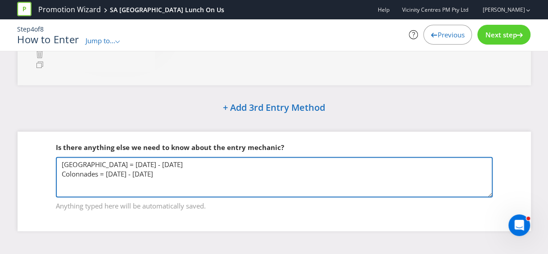
type textarea "[GEOGRAPHIC_DATA] = [DATE] - [DATE] Colonnades = [DATE] - [DATE]"
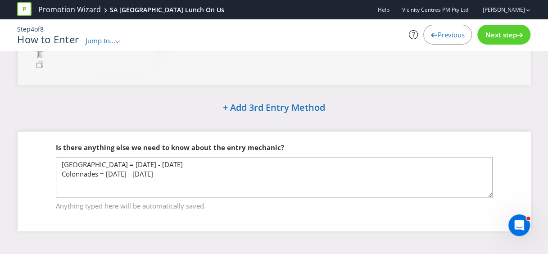
drag, startPoint x: 369, startPoint y: 216, endPoint x: 389, endPoint y: 208, distance: 21.8
click at [370, 216] on div "Is there anything else we need to know about the entry mechanic? Elizabeth City…" at bounding box center [274, 180] width 513 height 99
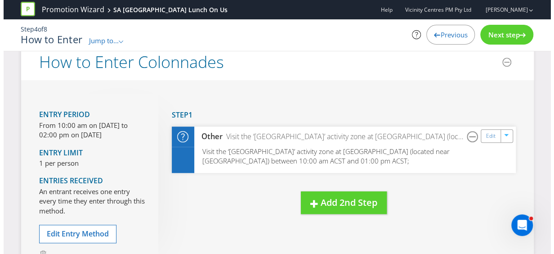
scroll to position [303, 0]
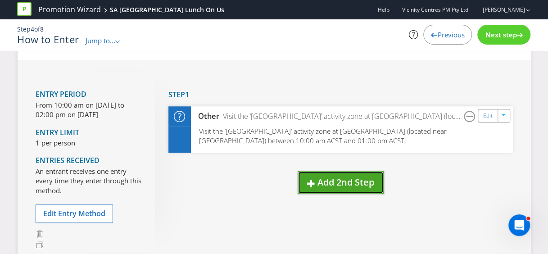
click at [334, 181] on span "Add 2nd Step" at bounding box center [345, 182] width 57 height 12
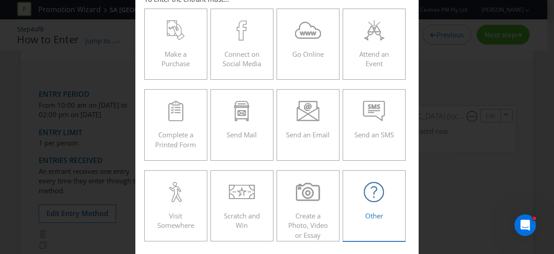
scroll to position [90, 0]
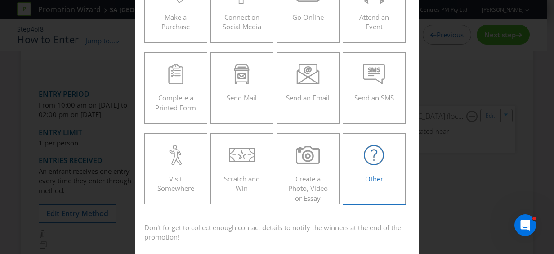
click at [373, 162] on div "Other" at bounding box center [374, 165] width 44 height 41
click at [370, 163] on icon at bounding box center [374, 155] width 20 height 20
click at [0, 0] on input "Other" at bounding box center [0, 0] width 0 height 0
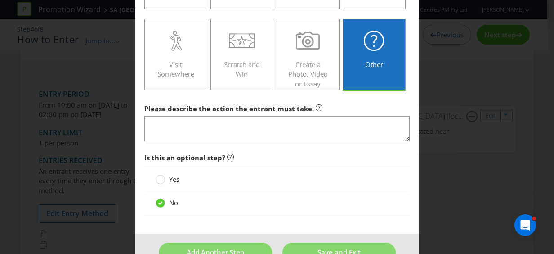
scroll to position [225, 0]
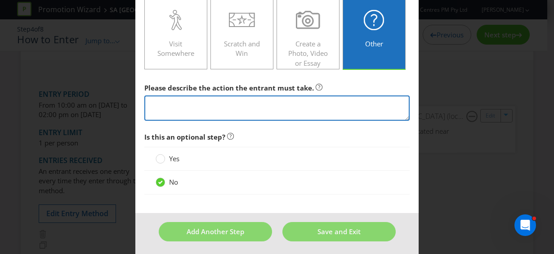
click at [205, 99] on textarea at bounding box center [277, 108] width 266 height 26
paste textarea "b. follow the prompts on the event iPad to access the Marine Mission Mandurah F…"
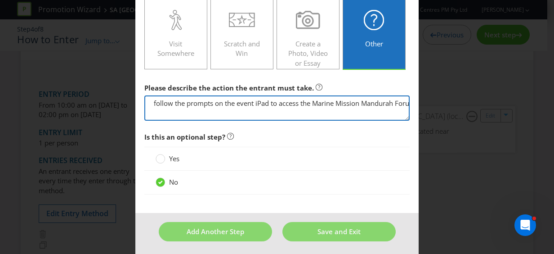
scroll to position [0, 5]
click at [144, 101] on textarea "follow the prompts on the event iPad to access the Marine Mission Mandurah Foru…" at bounding box center [277, 108] width 266 height 26
click at [272, 104] on textarea "Follow the prompts on the event iPad to access the Marine Mission Mandurah Foru…" at bounding box center [277, 108] width 266 height 26
drag, startPoint x: 304, startPoint y: 102, endPoint x: 352, endPoint y: 103, distance: 47.3
click at [352, 103] on textarea "Follow the prompts on the event iPad to access the Marine Mission Mandurah Foru…" at bounding box center [277, 108] width 266 height 26
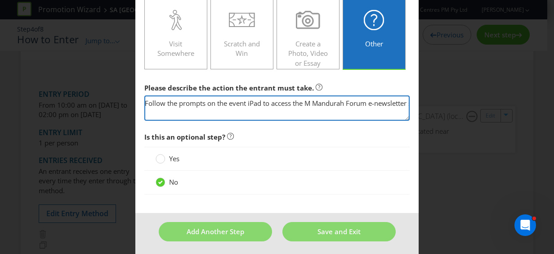
drag, startPoint x: 365, startPoint y: 101, endPoint x: 291, endPoint y: 103, distance: 74.3
click at [291, 103] on textarea "Follow the prompts on the event iPad to access the M Mandurah Forum e-newslette…" at bounding box center [277, 108] width 266 height 26
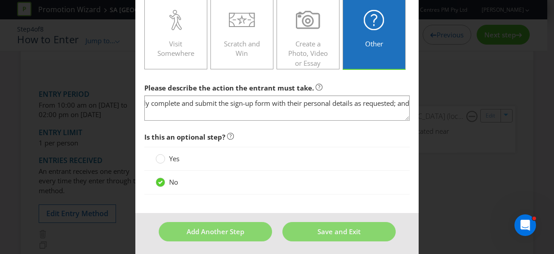
scroll to position [0, 0]
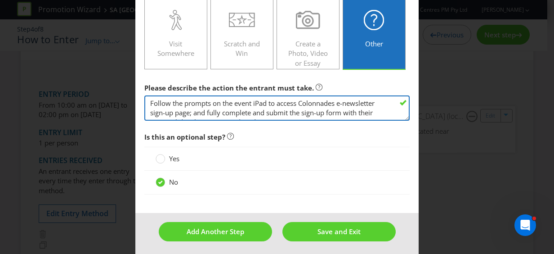
click at [298, 102] on textarea "Follow the prompts on the event iPad to access Colonnades e-newsletter sign-up …" at bounding box center [277, 108] width 266 height 26
type textarea "Follow the prompts on the event iPad to access the Mini Vets Animal Hospital Co…"
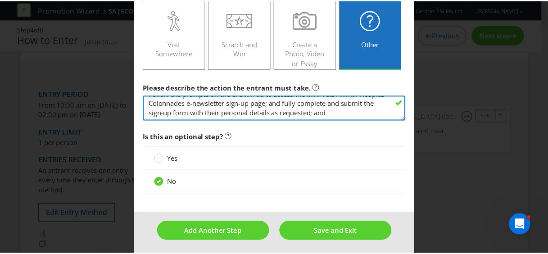
scroll to position [226, 0]
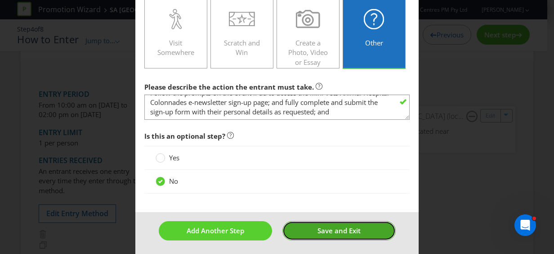
click at [324, 230] on span "Save and Exit" at bounding box center [339, 230] width 43 height 9
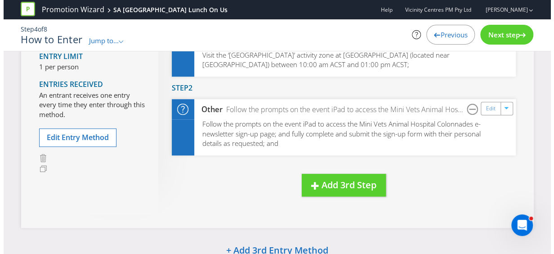
scroll to position [393, 0]
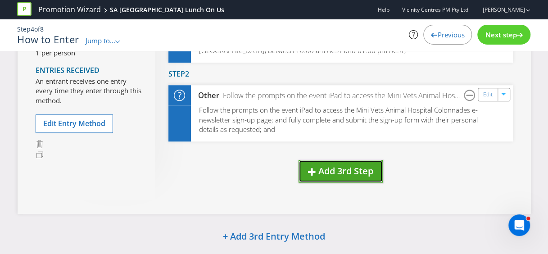
click at [339, 167] on span "Add 3rd Step" at bounding box center [345, 171] width 55 height 12
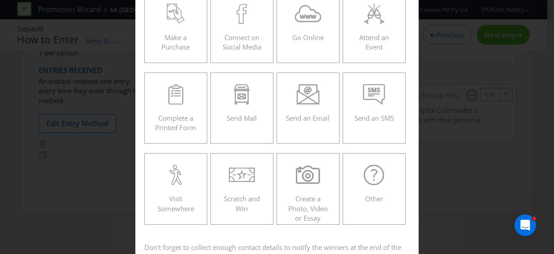
scroll to position [210, 0]
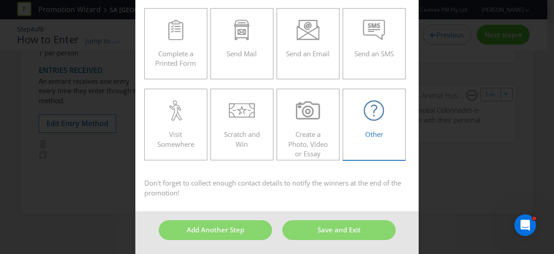
click at [363, 121] on div "Other" at bounding box center [374, 120] width 44 height 41
click at [0, 0] on input "Other" at bounding box center [0, 0] width 0 height 0
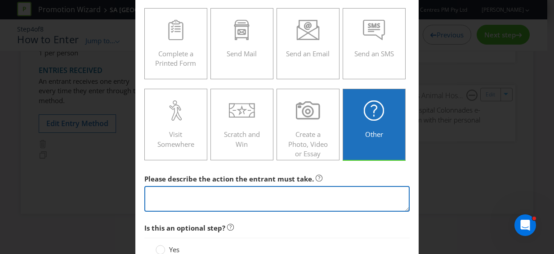
drag, startPoint x: 187, startPoint y: 202, endPoint x: 154, endPoint y: 194, distance: 33.8
click at [154, 194] on textarea at bounding box center [277, 199] width 266 height 26
paste textarea "show the confirmation screen to the promotional staff."
click at [149, 194] on textarea "show the confirmation screen to the promotional staff." at bounding box center [277, 199] width 266 height 26
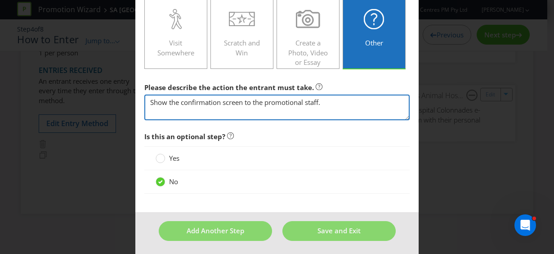
scroll to position [302, 0]
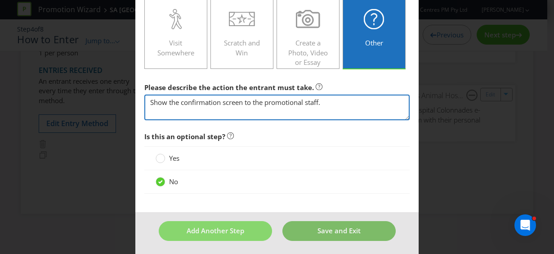
type textarea "Show the confirmation screen to the promotional staff."
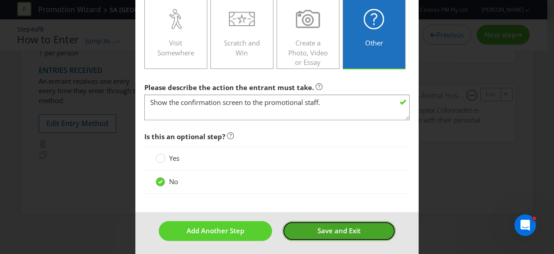
click at [331, 230] on span "Save and Exit" at bounding box center [339, 230] width 43 height 9
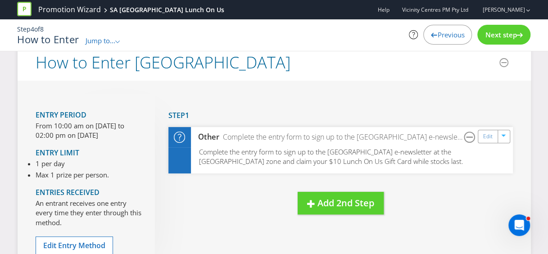
scroll to position [62, 0]
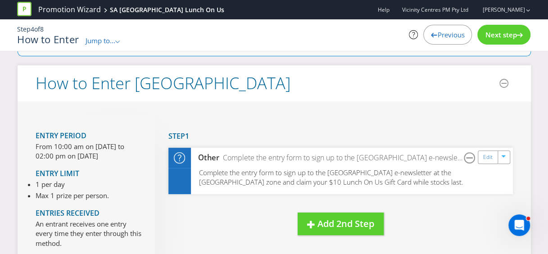
click at [496, 36] on span "Next step" at bounding box center [501, 34] width 32 height 9
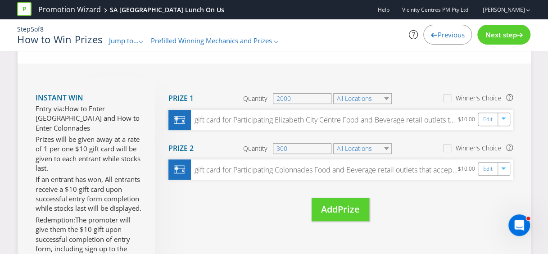
scroll to position [89, 0]
